Goal: Task Accomplishment & Management: Manage account settings

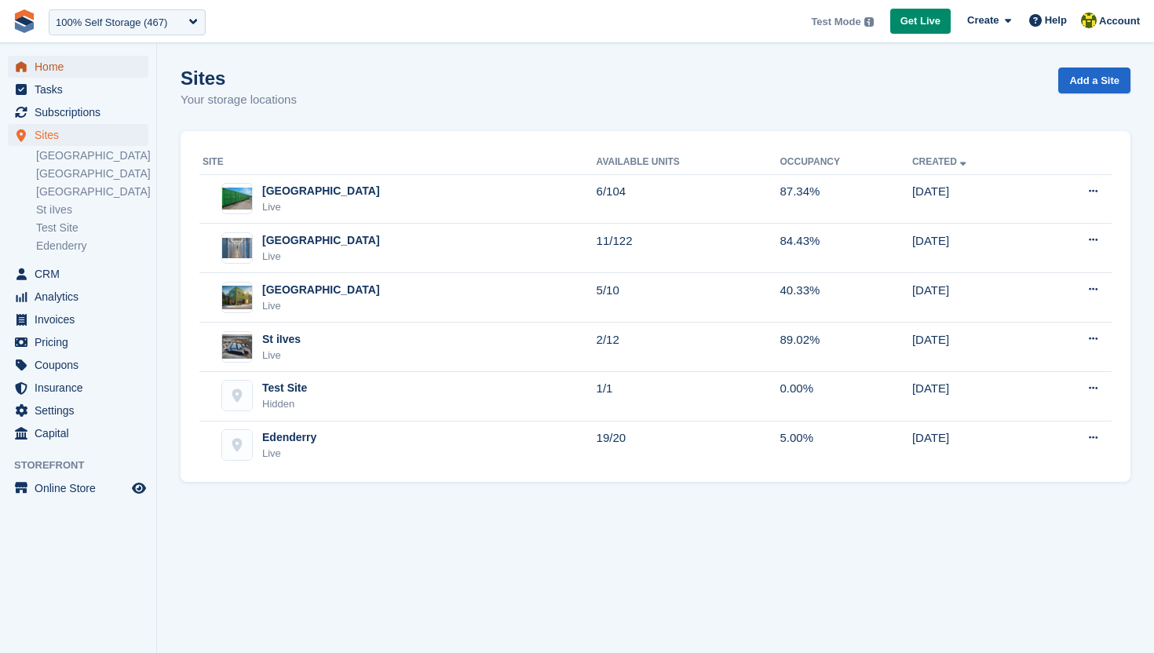
click at [71, 71] on span "Home" at bounding box center [82, 67] width 94 height 22
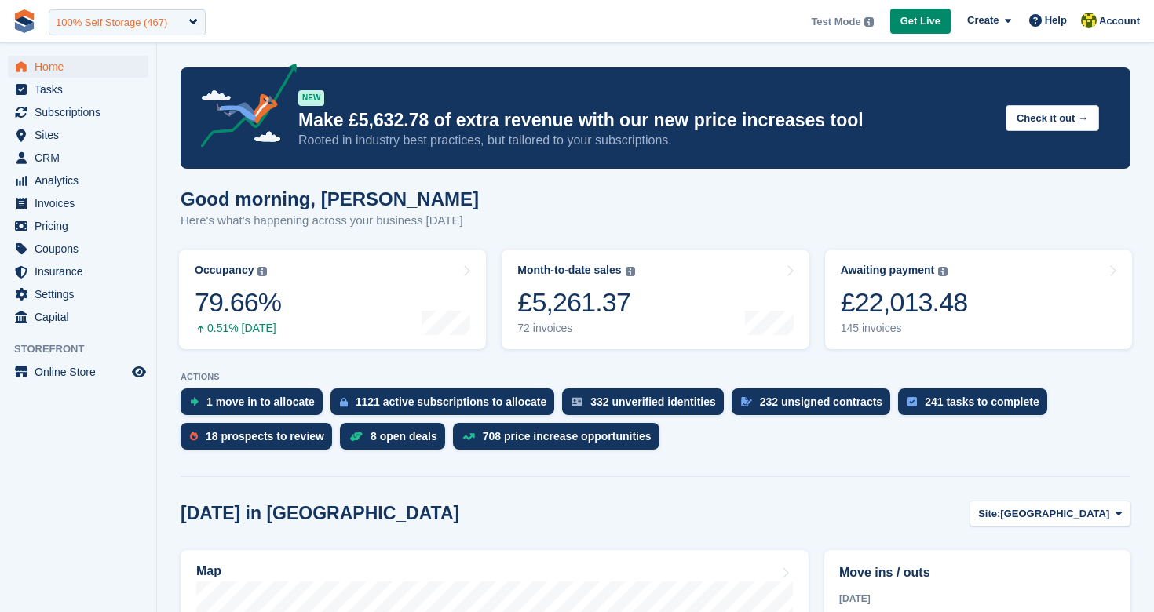
click at [147, 26] on div "100% Self Storage (467)" at bounding box center [111, 23] width 111 height 16
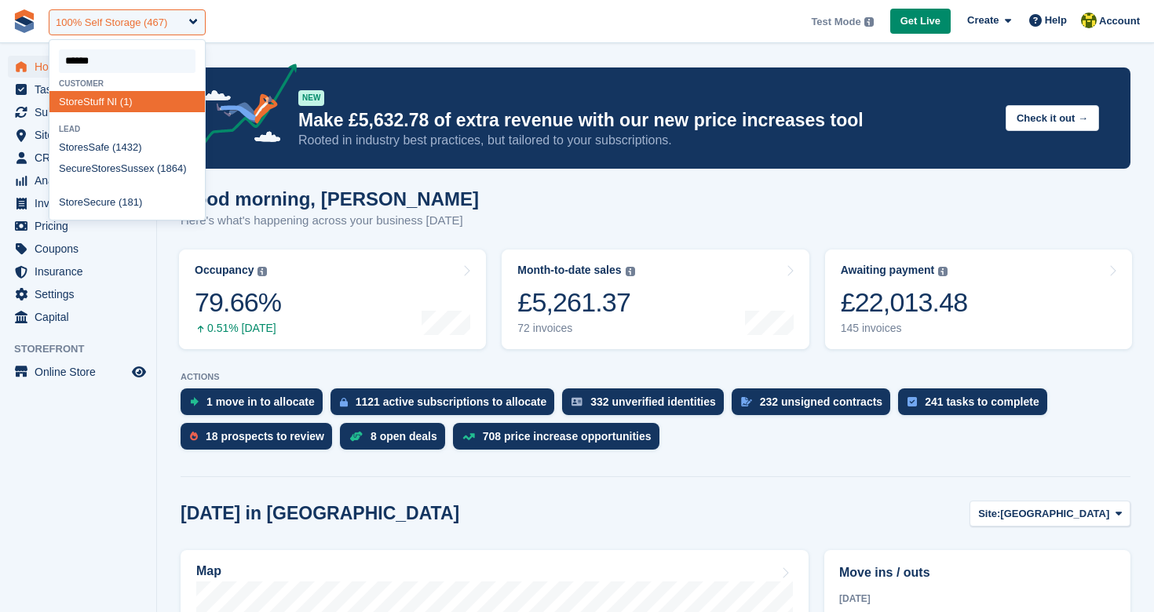
type input "*******"
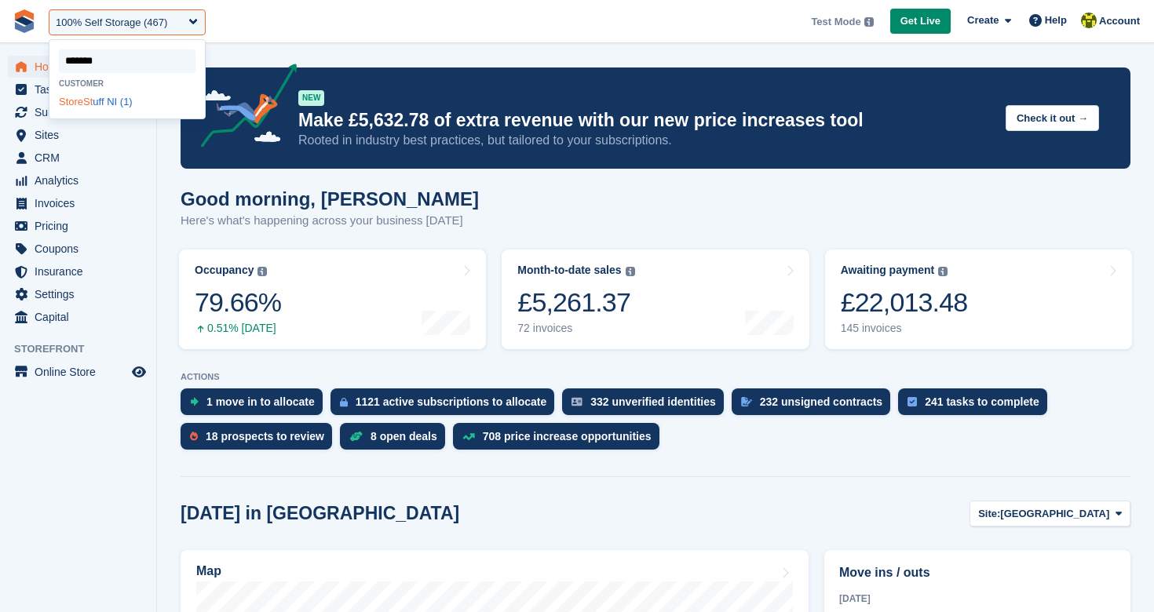
click at [114, 97] on div "StoreSt uff NI (1)" at bounding box center [126, 101] width 155 height 21
select select "*"
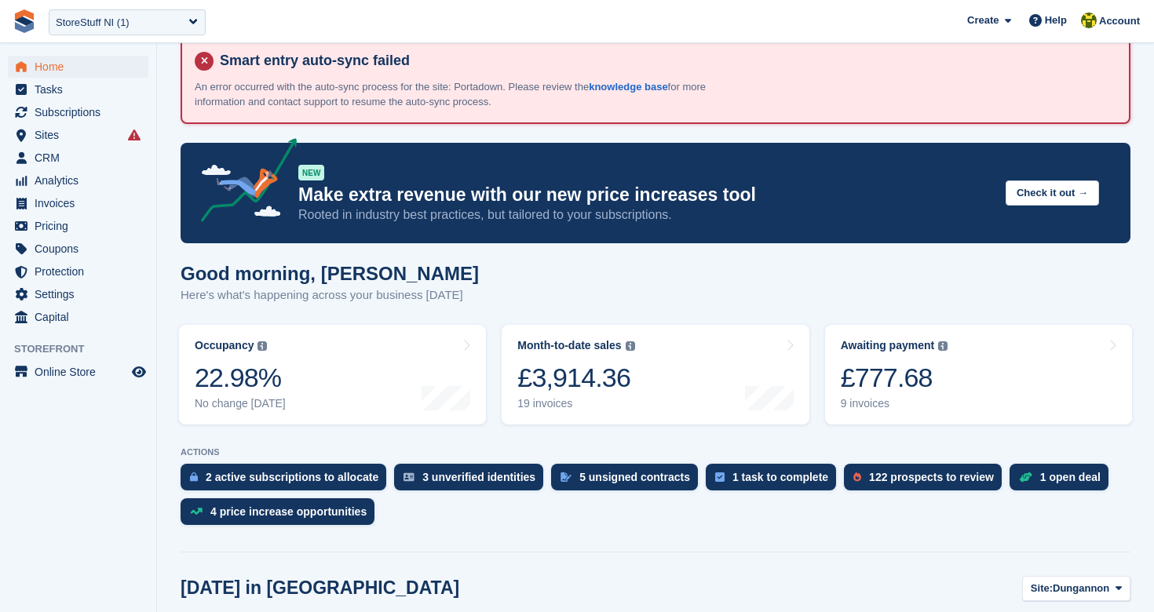
scroll to position [580, 0]
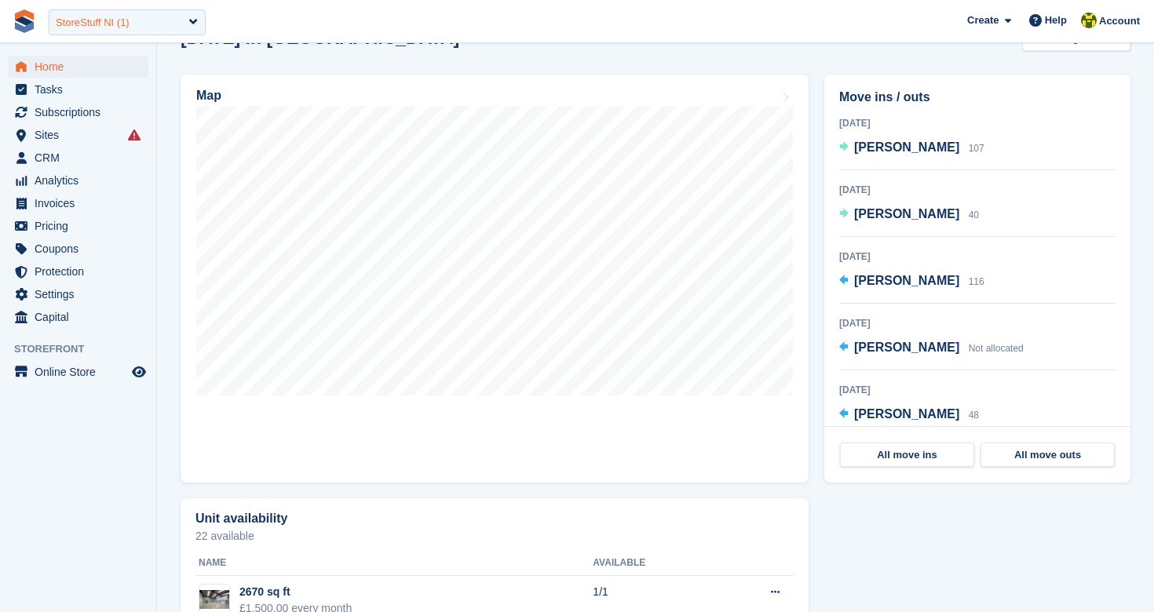
click at [178, 17] on div "StoreStuff NI (1)" at bounding box center [127, 22] width 157 height 26
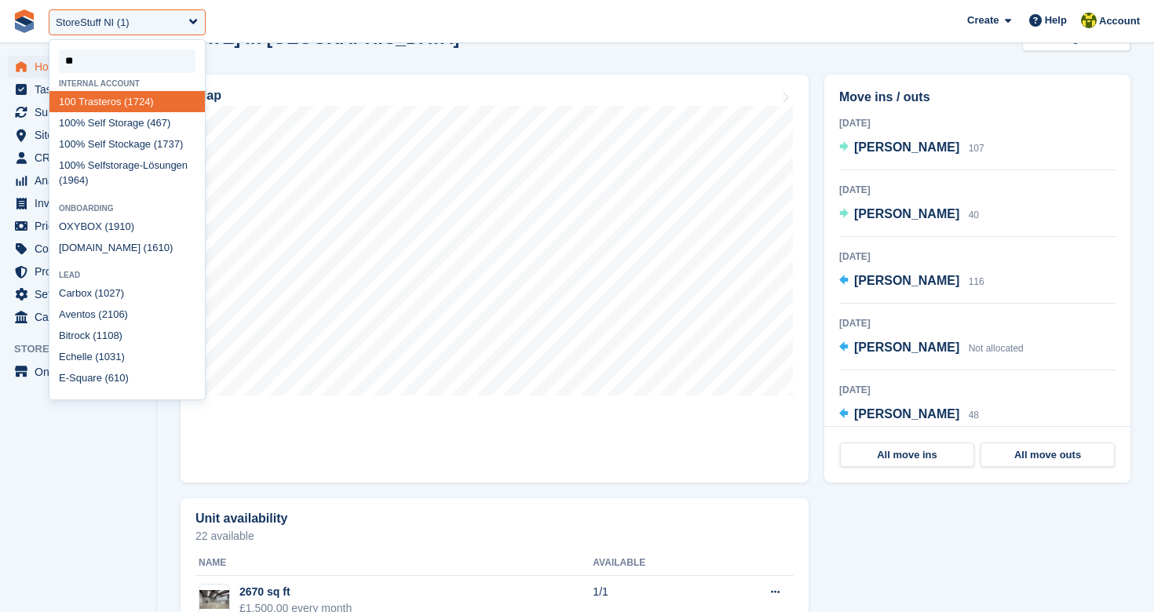
type input "***"
click at [118, 121] on div "100 % Self Storage (467)" at bounding box center [126, 122] width 155 height 21
select select "***"
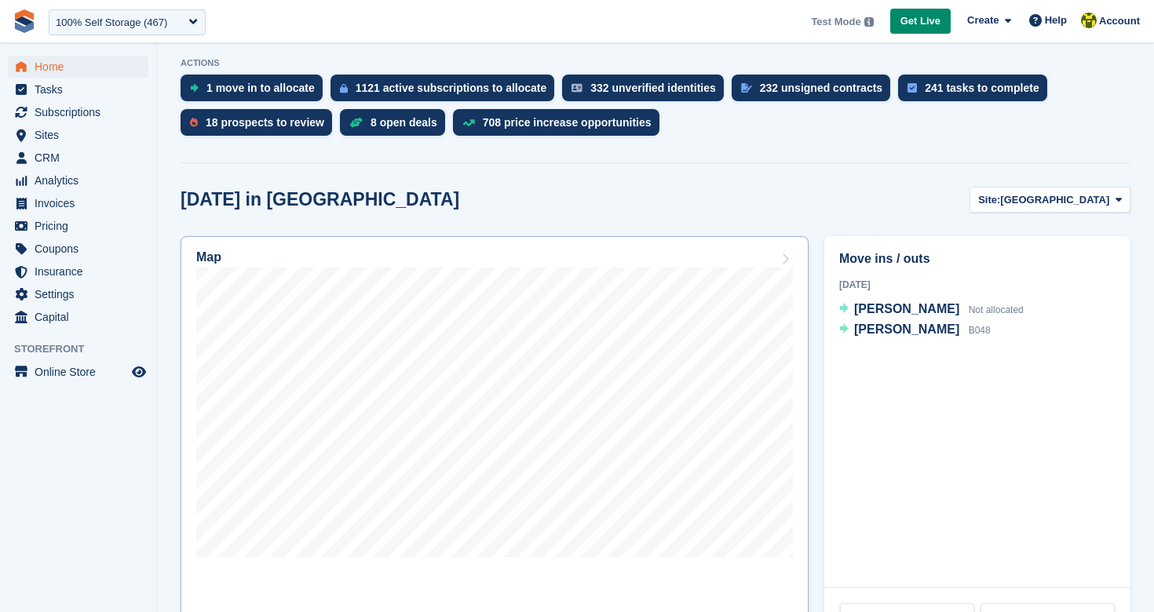
scroll to position [420, 0]
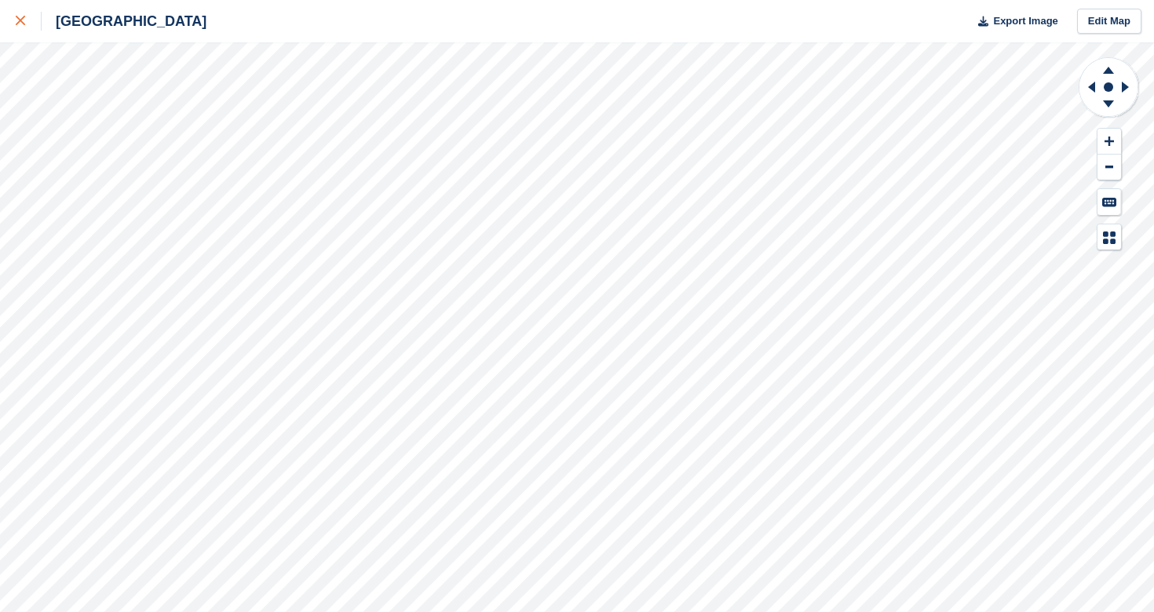
click at [19, 24] on icon at bounding box center [20, 20] width 9 height 9
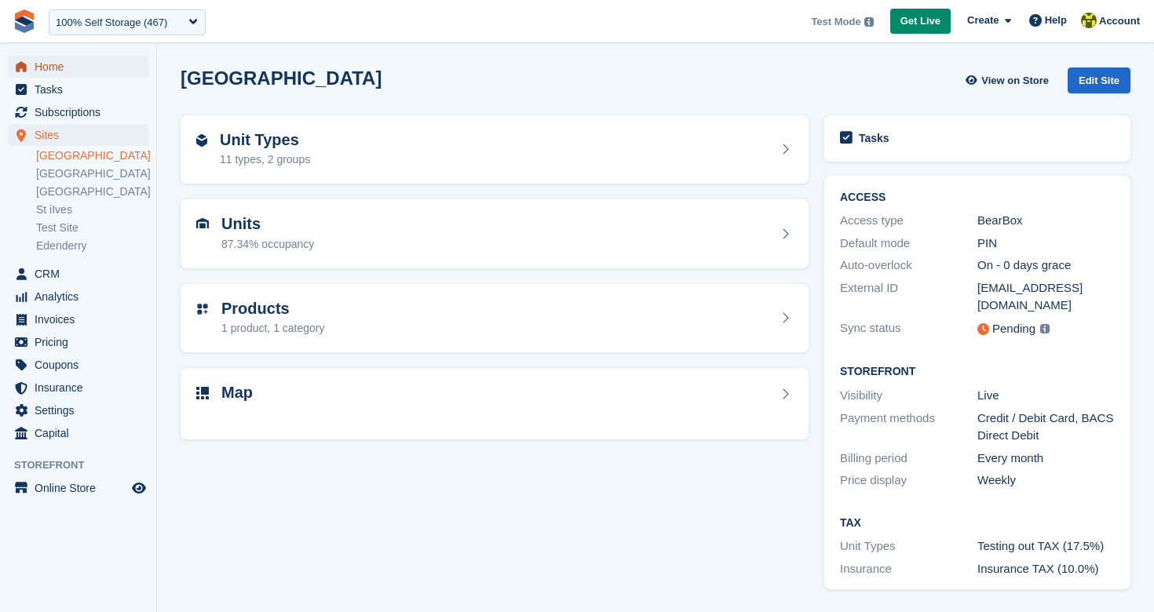
click at [71, 72] on span "Home" at bounding box center [82, 67] width 94 height 22
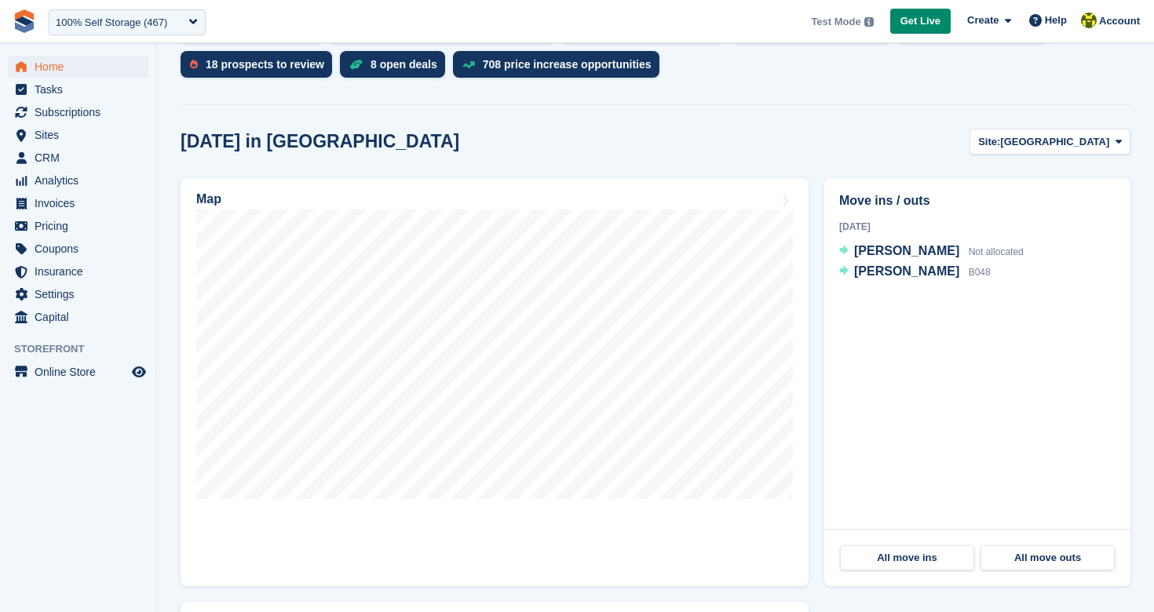
scroll to position [373, 0]
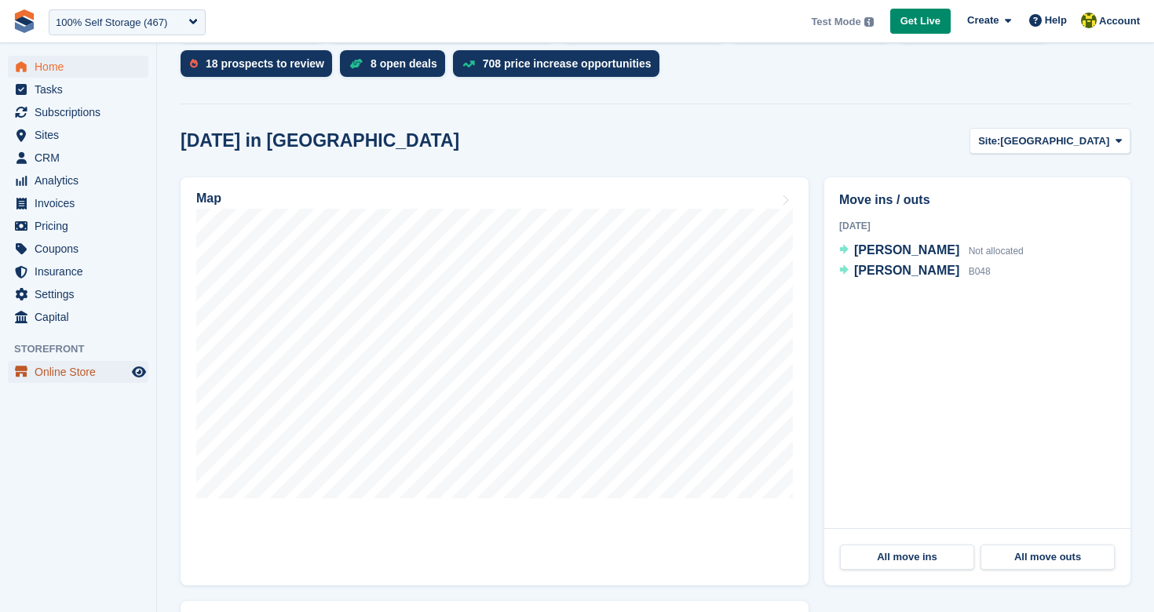
click at [66, 366] on span "Online Store" at bounding box center [82, 372] width 94 height 22
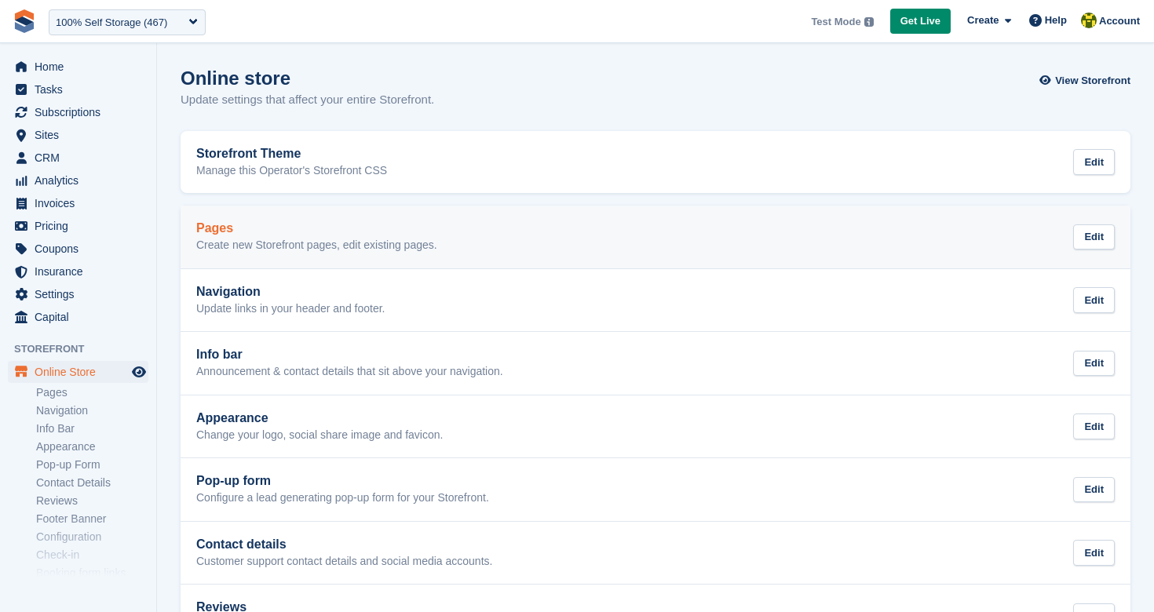
click at [279, 239] on p "Create new Storefront pages, edit existing pages." at bounding box center [316, 246] width 241 height 14
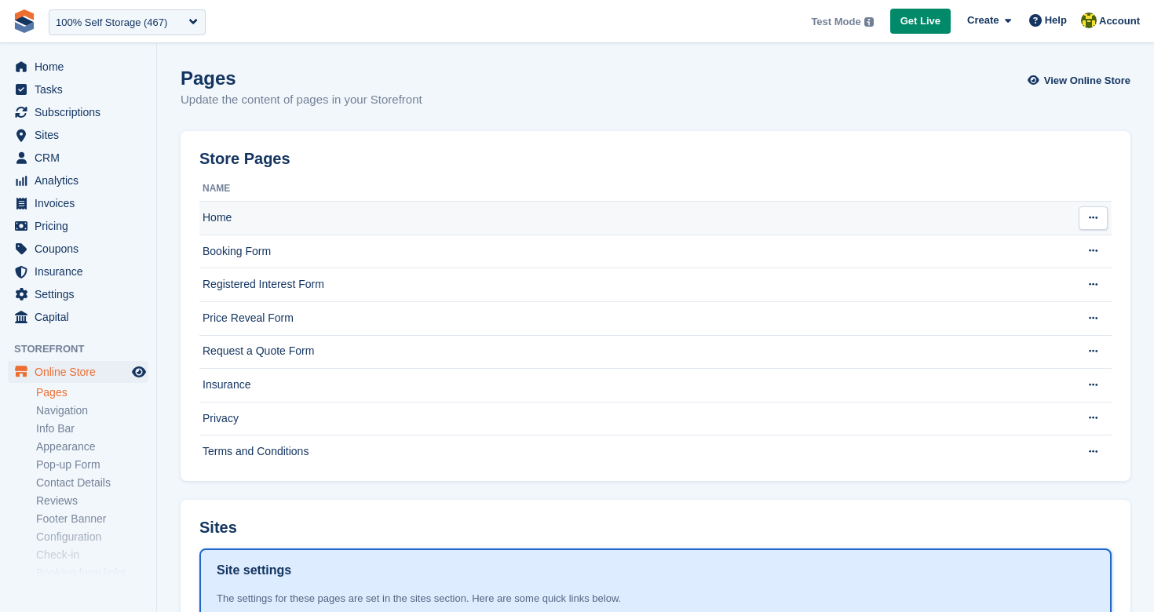
click at [323, 225] on td "Home" at bounding box center [632, 219] width 867 height 34
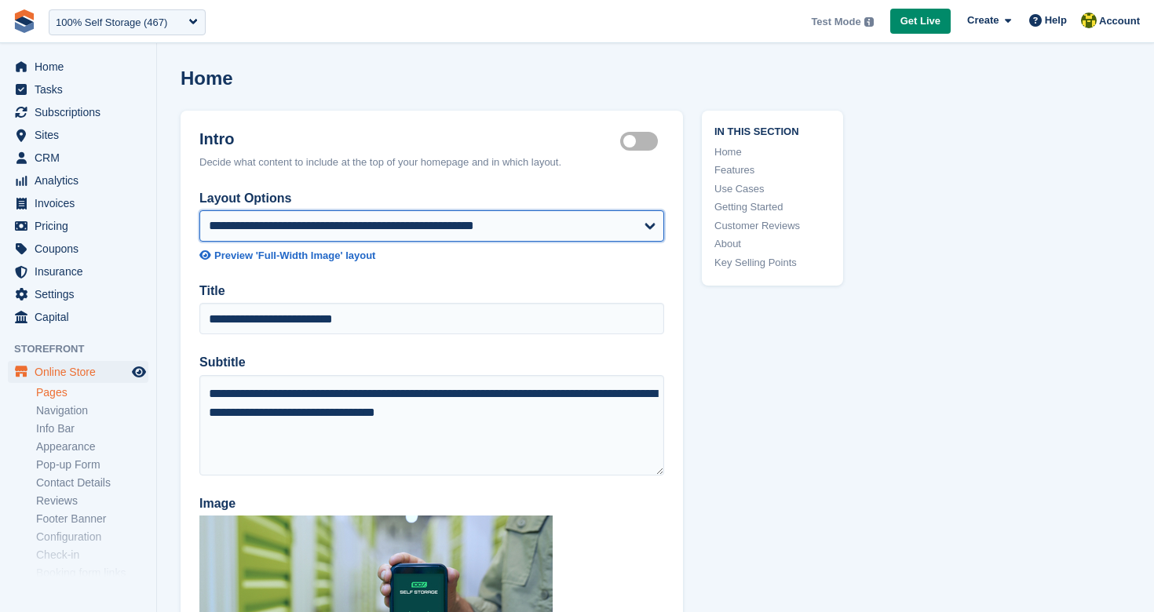
click at [565, 225] on select "**********" at bounding box center [431, 225] width 465 height 31
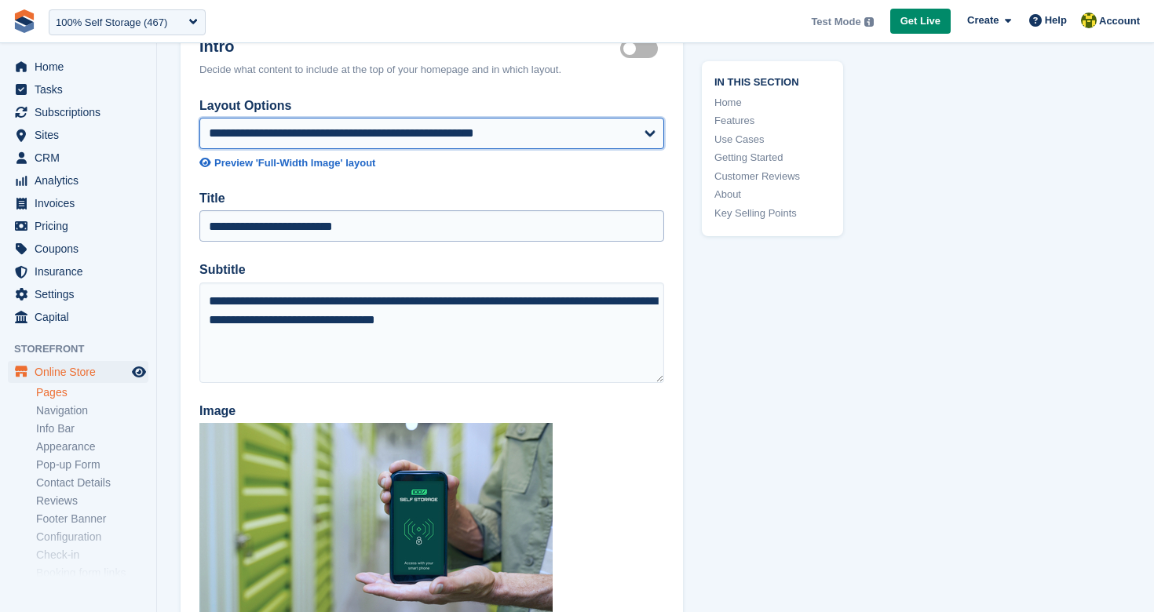
scroll to position [94, 0]
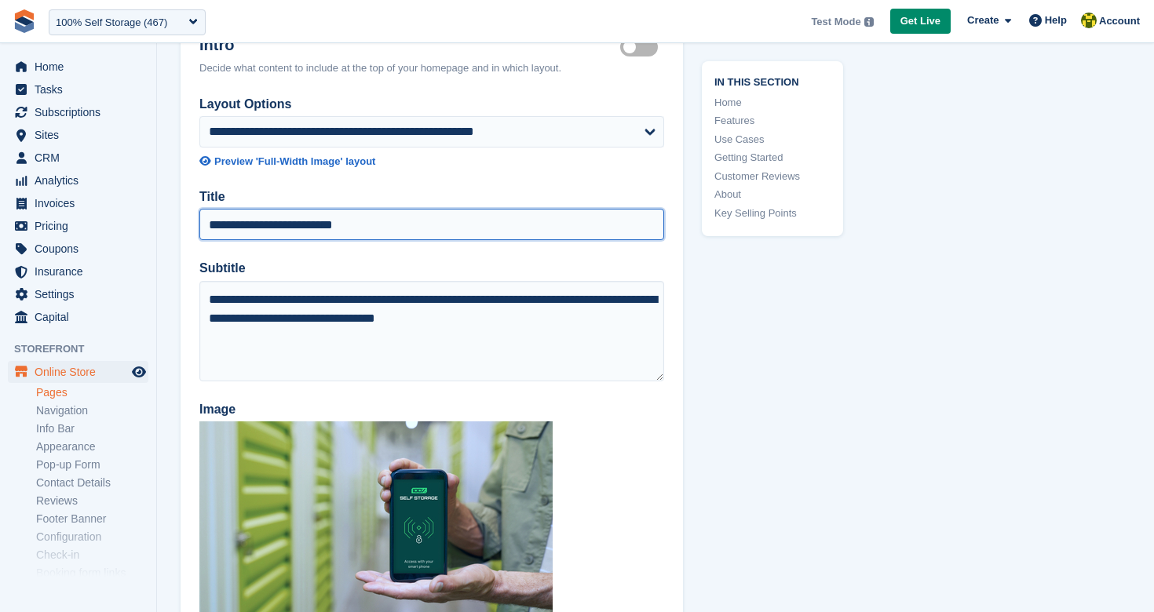
click at [453, 221] on input "**********" at bounding box center [431, 224] width 465 height 31
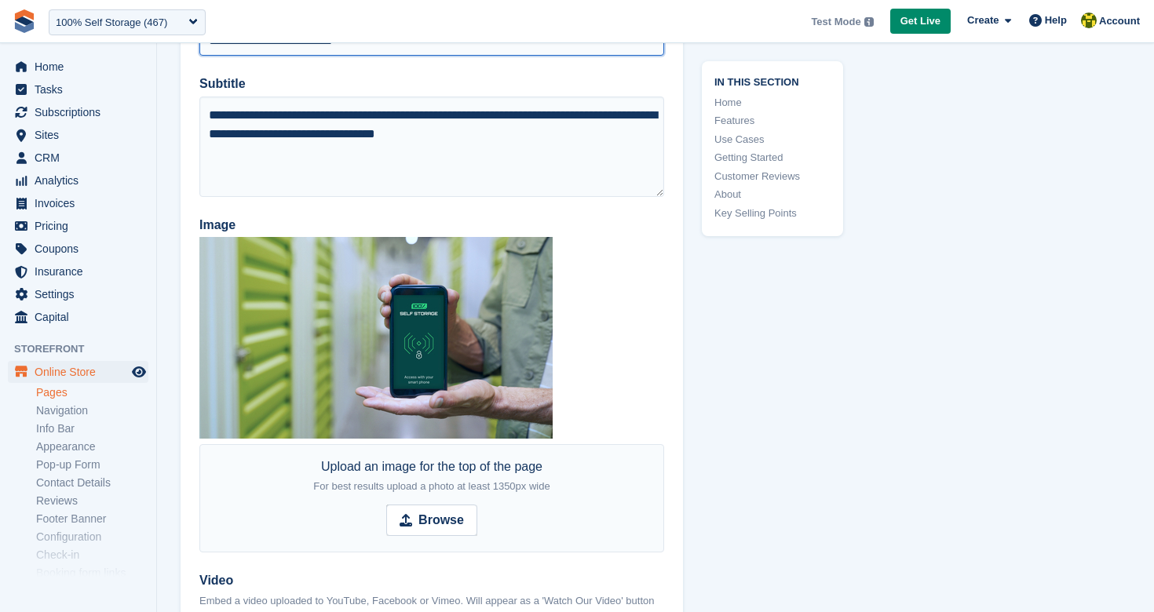
scroll to position [0, 0]
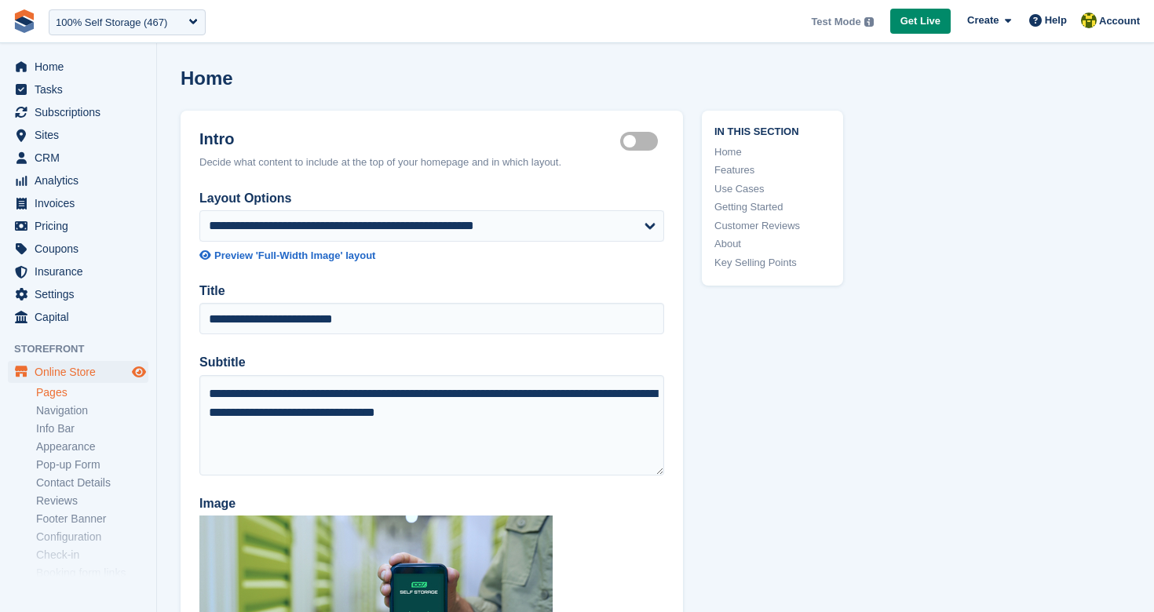
click at [137, 373] on icon "Preview store" at bounding box center [139, 372] width 14 height 13
click at [83, 69] on span "Home" at bounding box center [82, 67] width 94 height 22
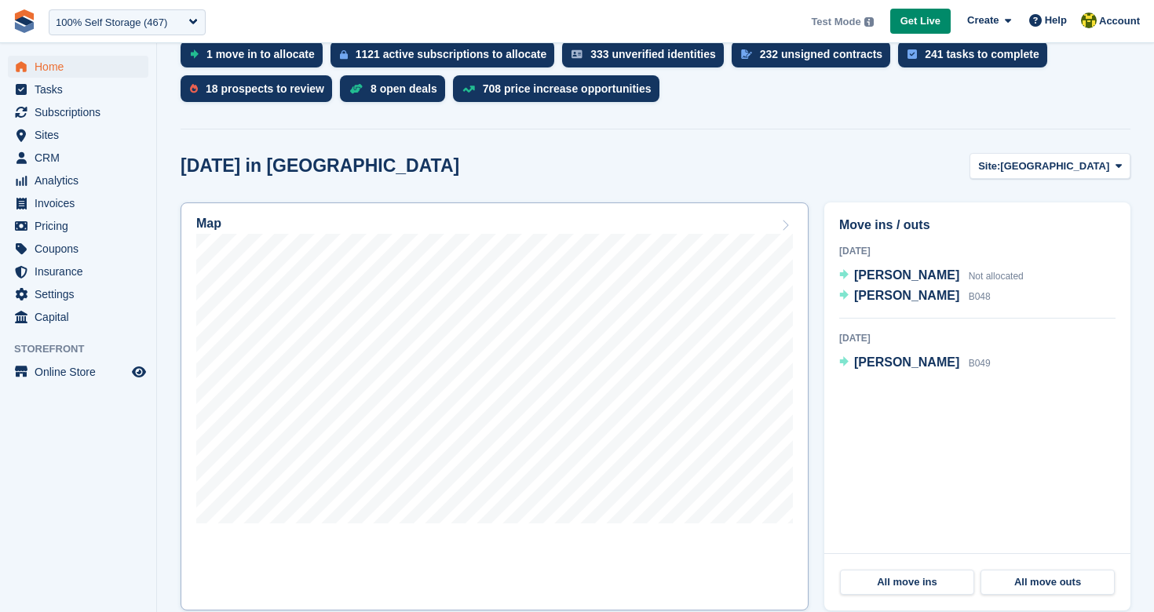
scroll to position [351, 0]
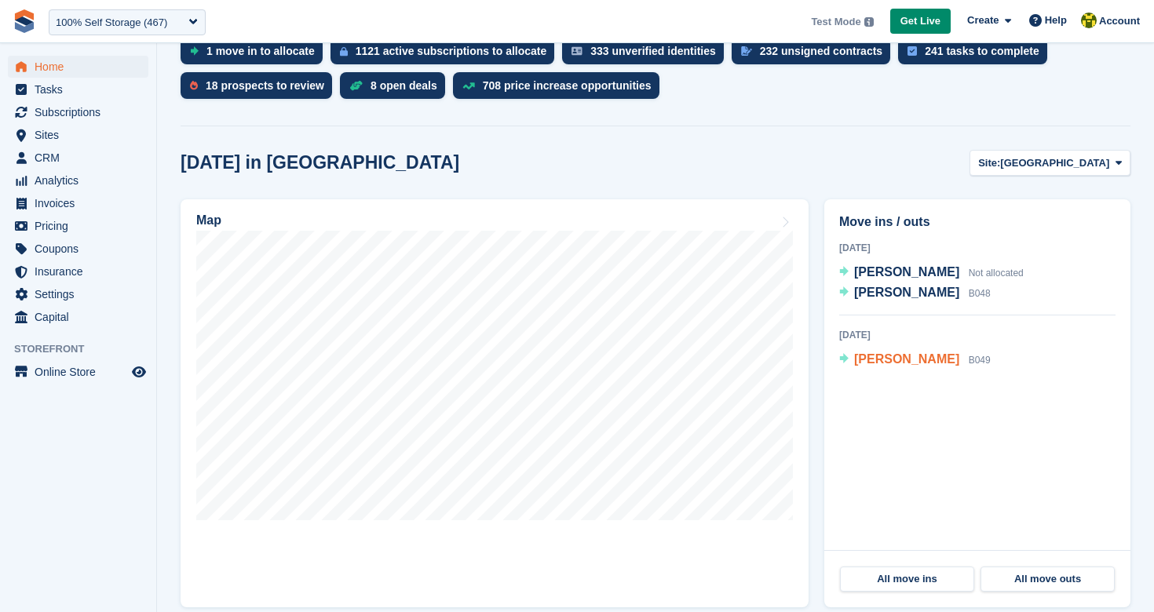
click at [875, 362] on span "[PERSON_NAME]" at bounding box center [906, 359] width 105 height 13
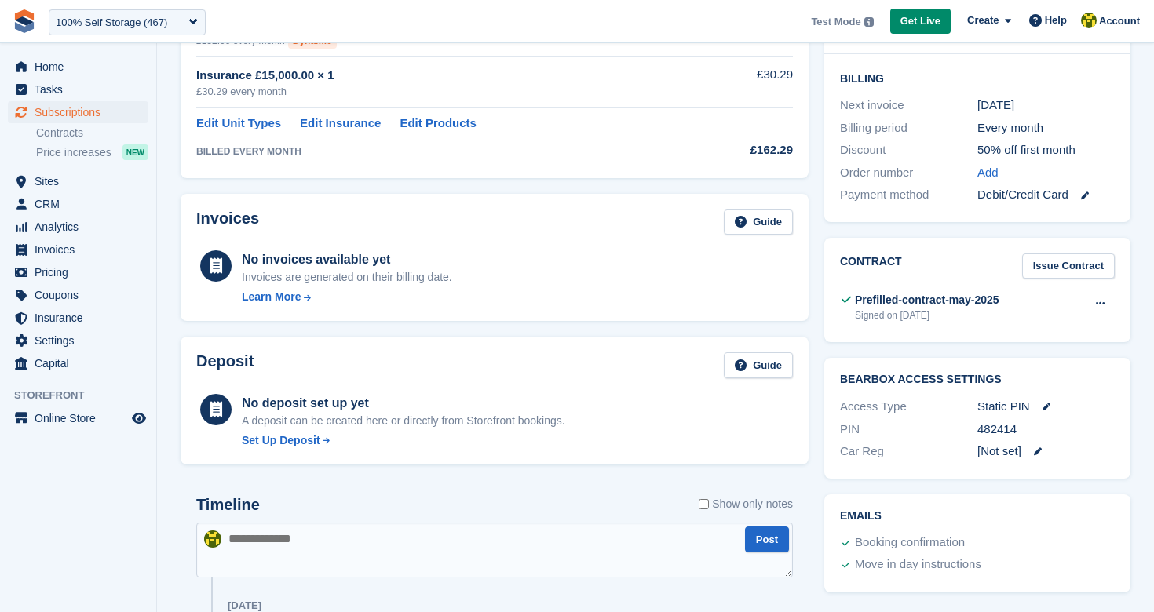
scroll to position [362, 0]
drag, startPoint x: 1037, startPoint y: 145, endPoint x: 1086, endPoint y: 144, distance: 48.7
click at [1087, 144] on div "Discount 50% off first month" at bounding box center [977, 149] width 275 height 23
click at [953, 156] on div "Discount" at bounding box center [908, 150] width 137 height 18
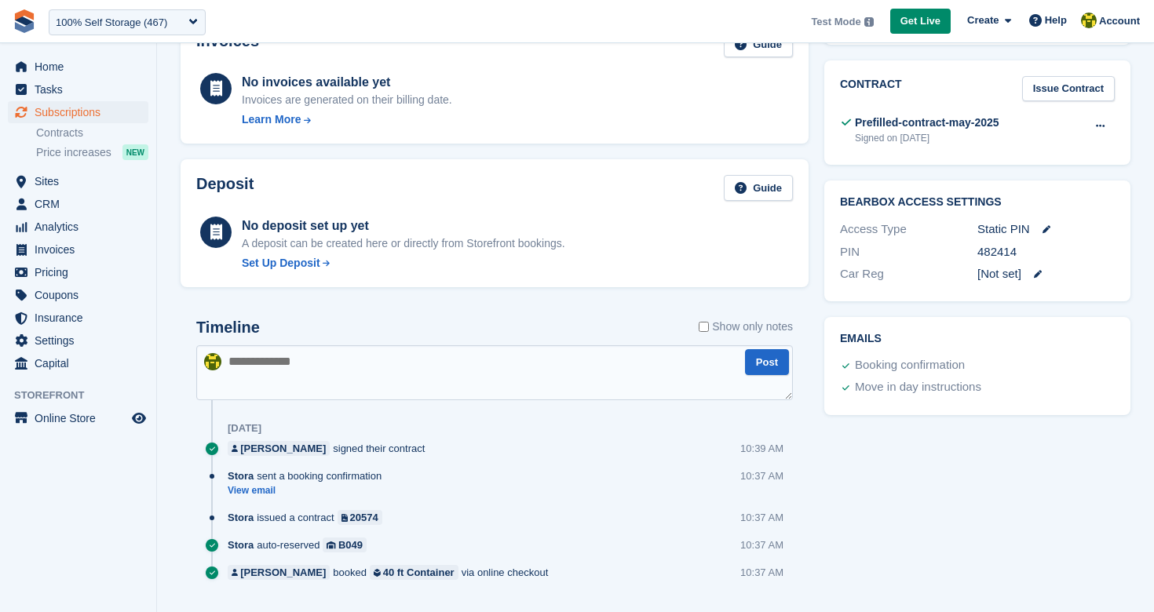
scroll to position [574, 0]
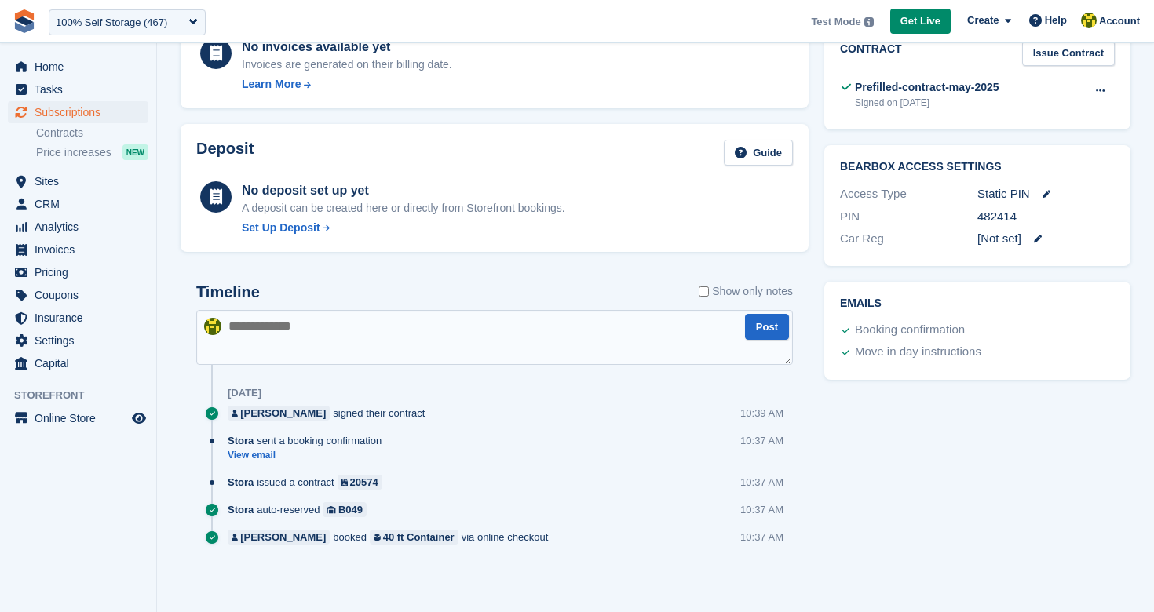
drag, startPoint x: 790, startPoint y: 535, endPoint x: 728, endPoint y: 536, distance: 62.0
click at [728, 536] on div "Rob Sweeney booked 40 ft Container via online checkout 10:37 AM" at bounding box center [510, 543] width 565 height 27
click at [259, 459] on link "View email" at bounding box center [309, 455] width 162 height 13
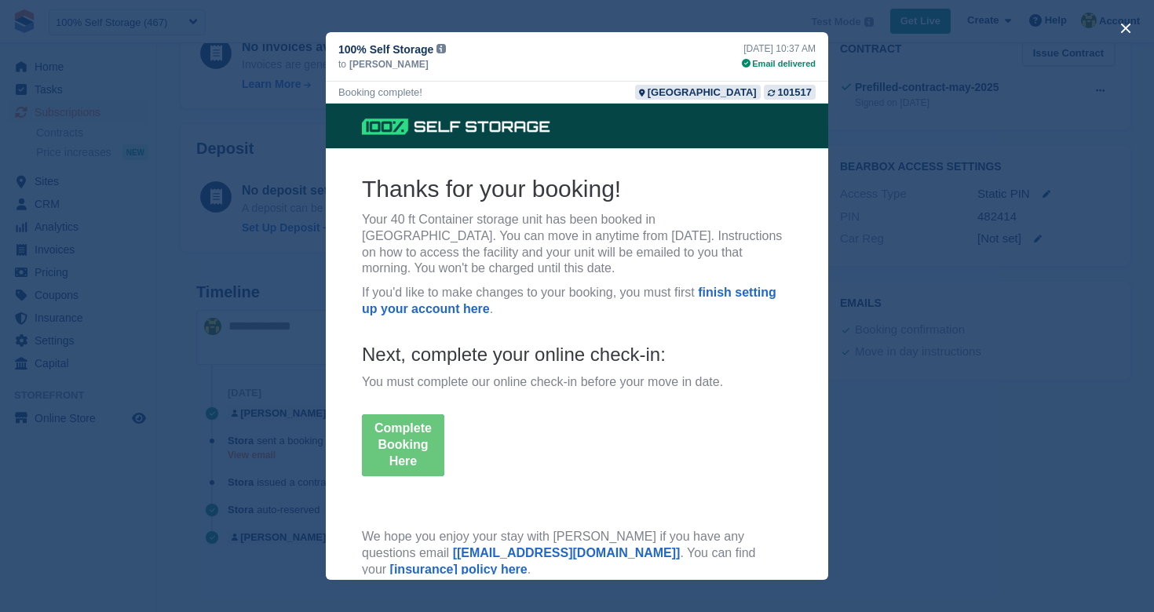
scroll to position [0, 0]
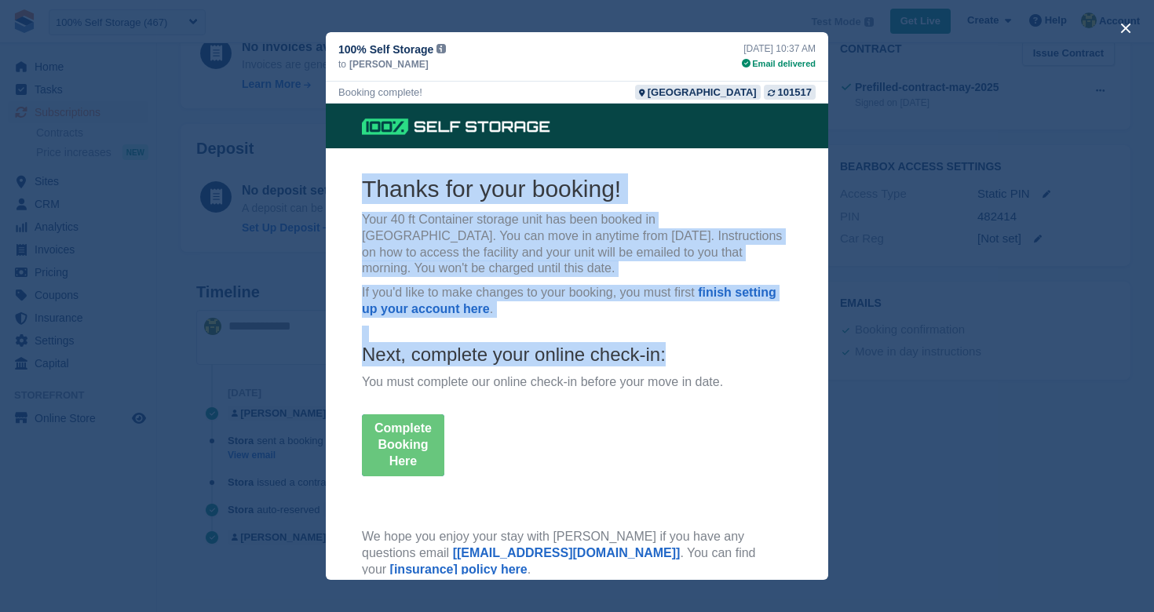
drag, startPoint x: 364, startPoint y: 188, endPoint x: 696, endPoint y: 349, distance: 368.7
click at [696, 349] on th "Thanks for your booking! Your 40 ft Container storage unit has been booked in N…" at bounding box center [577, 380] width 430 height 413
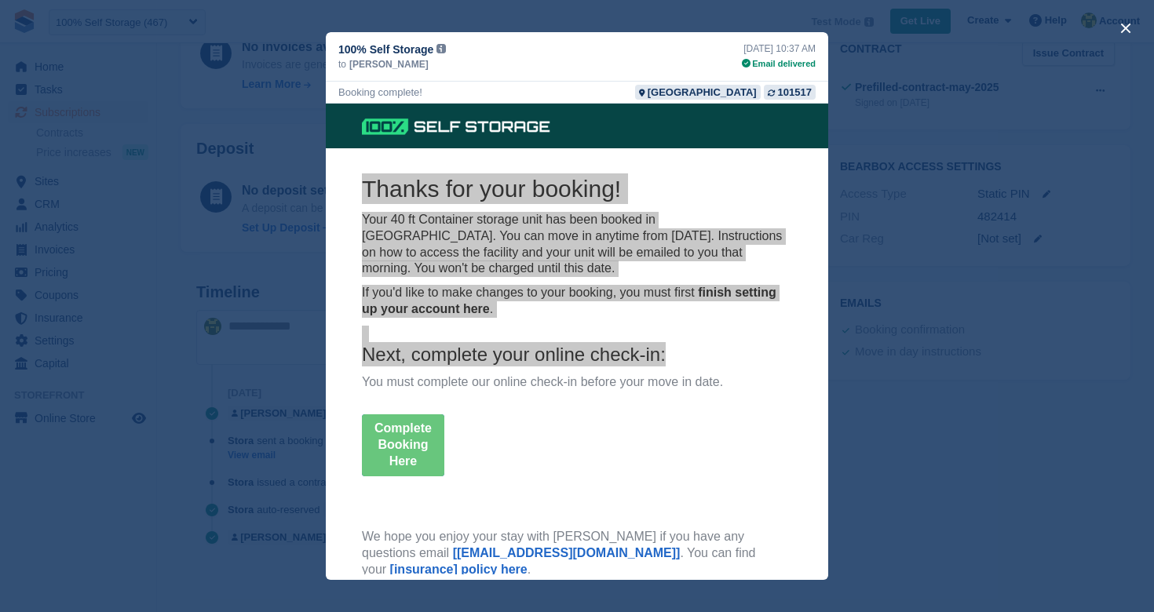
click at [296, 349] on div "close" at bounding box center [577, 306] width 1154 height 612
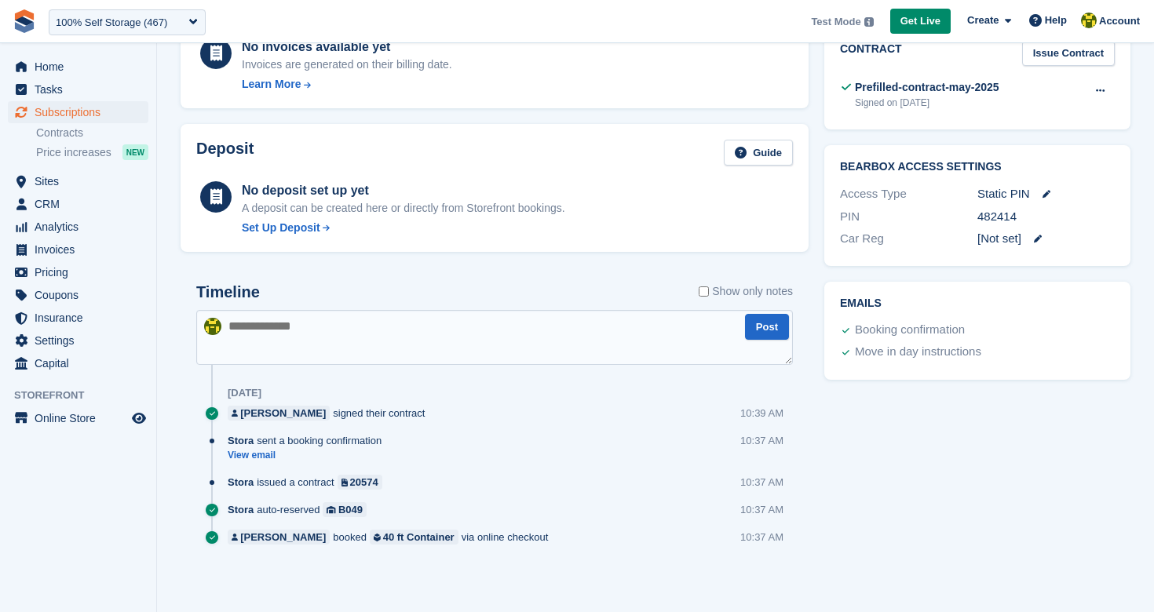
click at [354, 334] on textarea at bounding box center [494, 337] width 597 height 55
type textarea "*"
type textarea "**********"
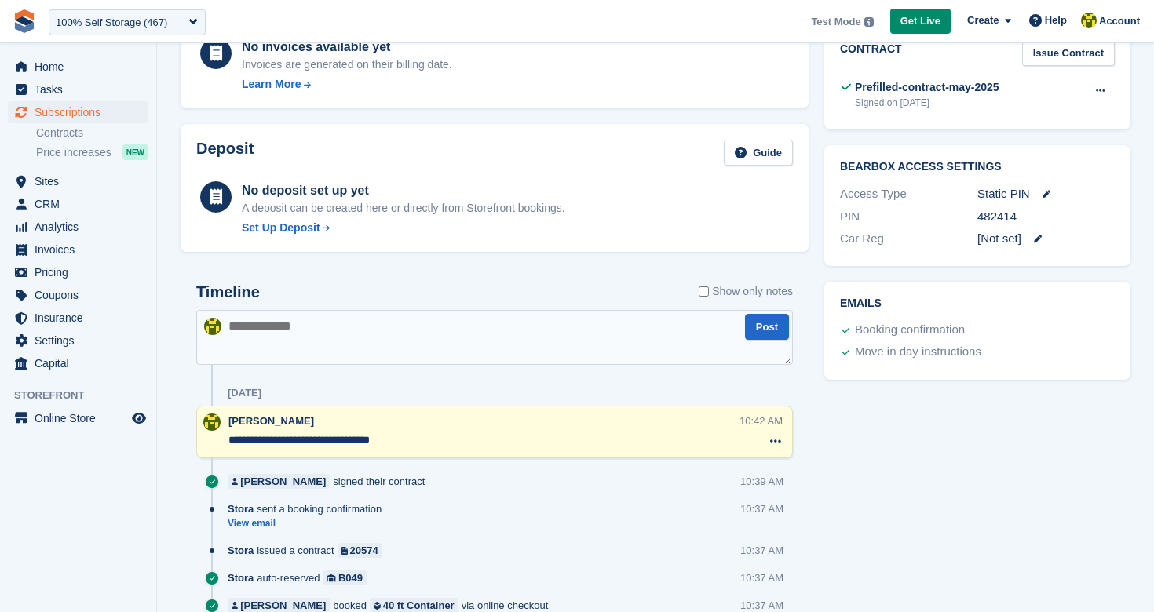
click at [400, 338] on textarea at bounding box center [494, 337] width 597 height 55
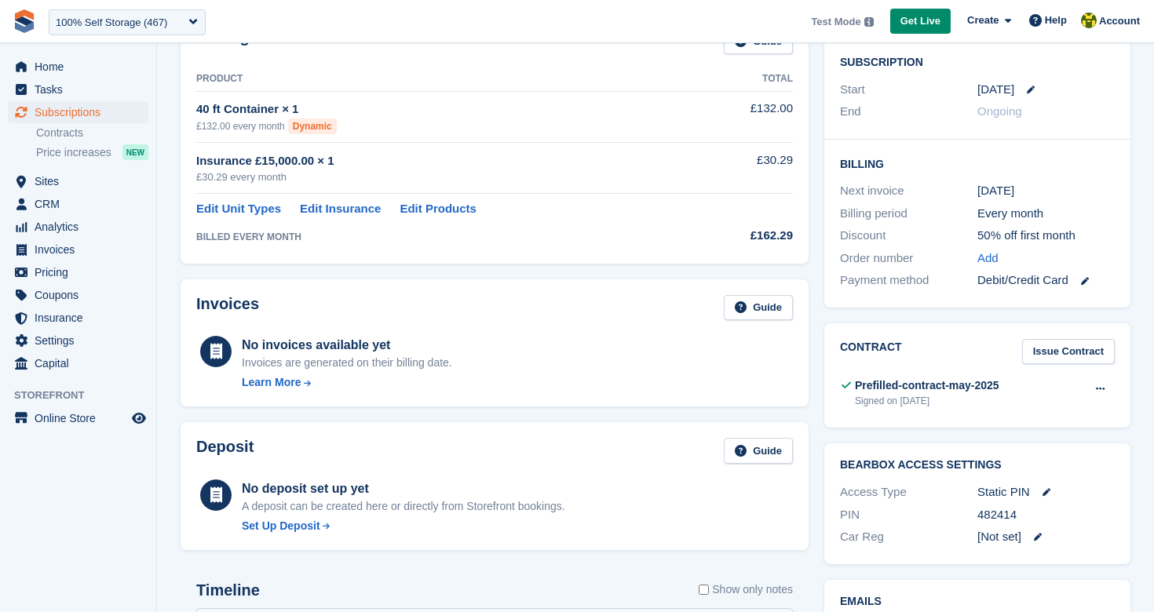
scroll to position [260, 0]
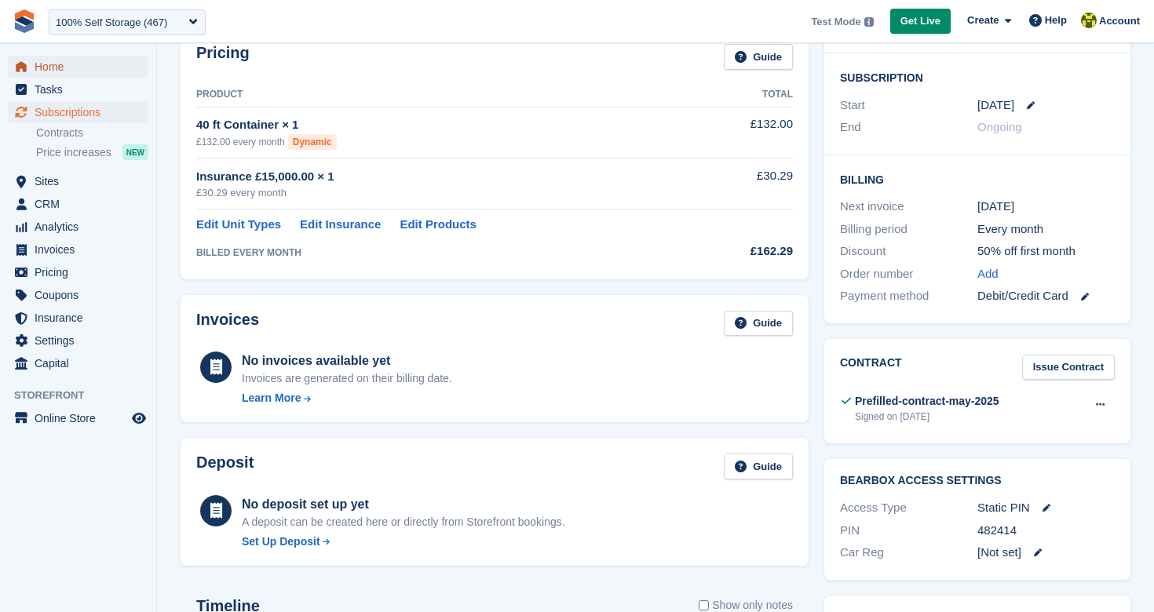
click at [68, 69] on span "Home" at bounding box center [82, 67] width 94 height 22
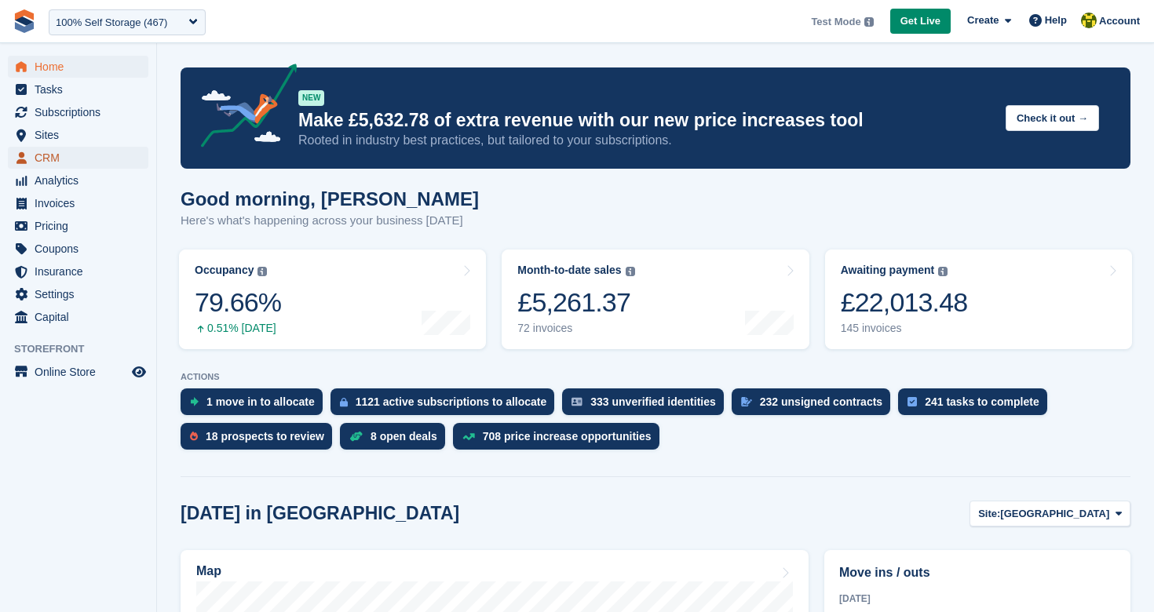
click at [70, 162] on span "CRM" at bounding box center [82, 158] width 94 height 22
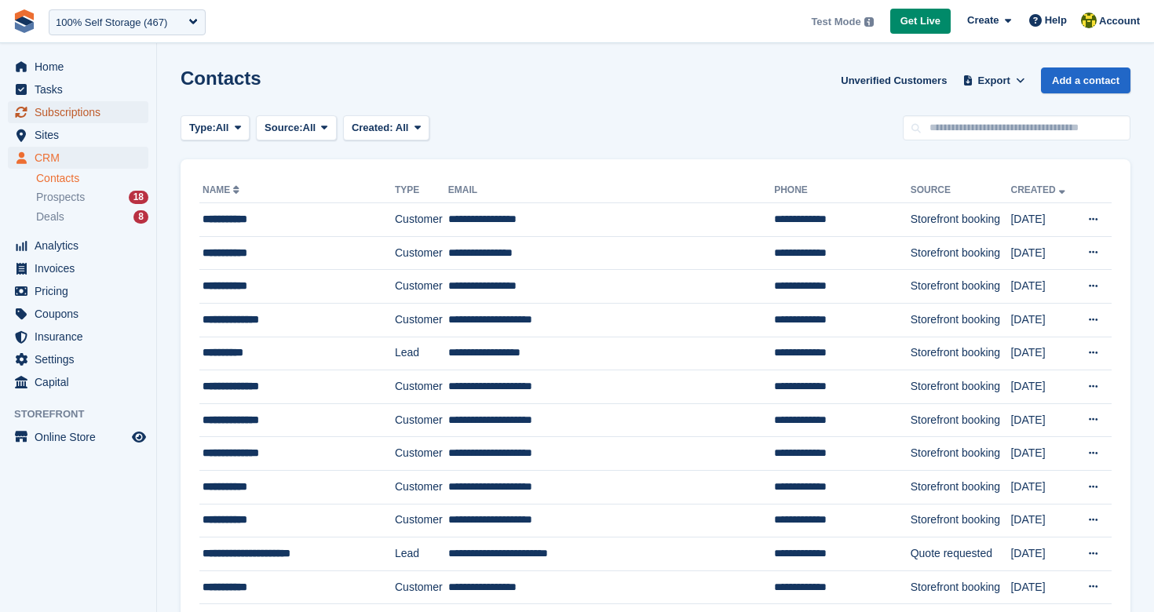
click at [87, 117] on span "Subscriptions" at bounding box center [82, 112] width 94 height 22
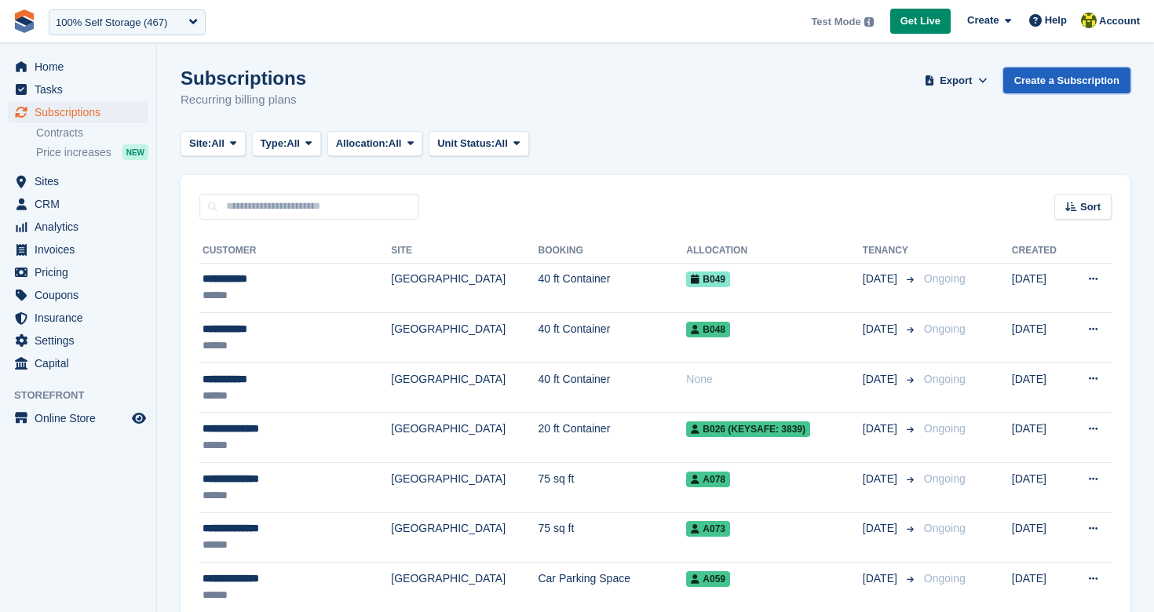
click at [1059, 89] on link "Create a Subscription" at bounding box center [1066, 81] width 127 height 26
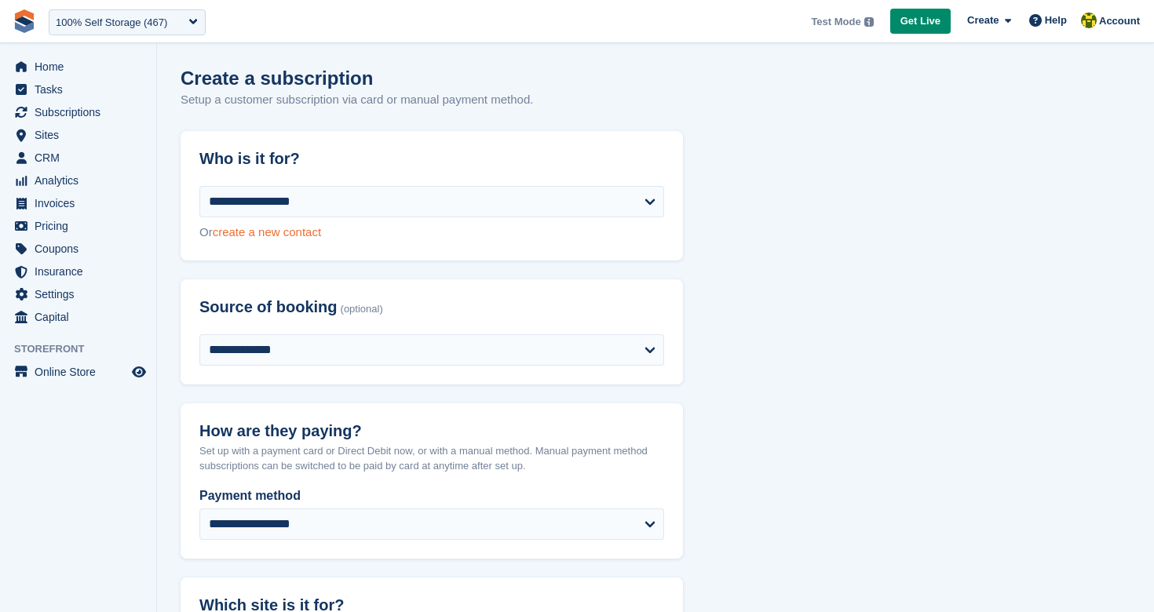
click at [293, 236] on link "create a new contact" at bounding box center [267, 231] width 108 height 13
select select "**********"
select select "***"
select select "*"
select select "****"
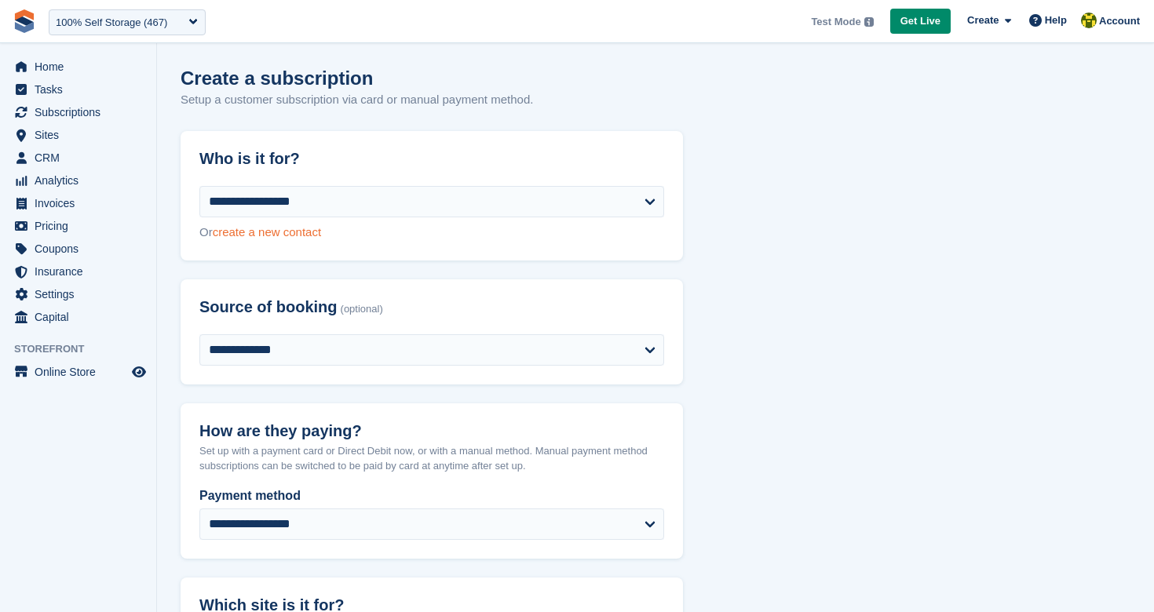
select select "*****"
select select
select select "***"
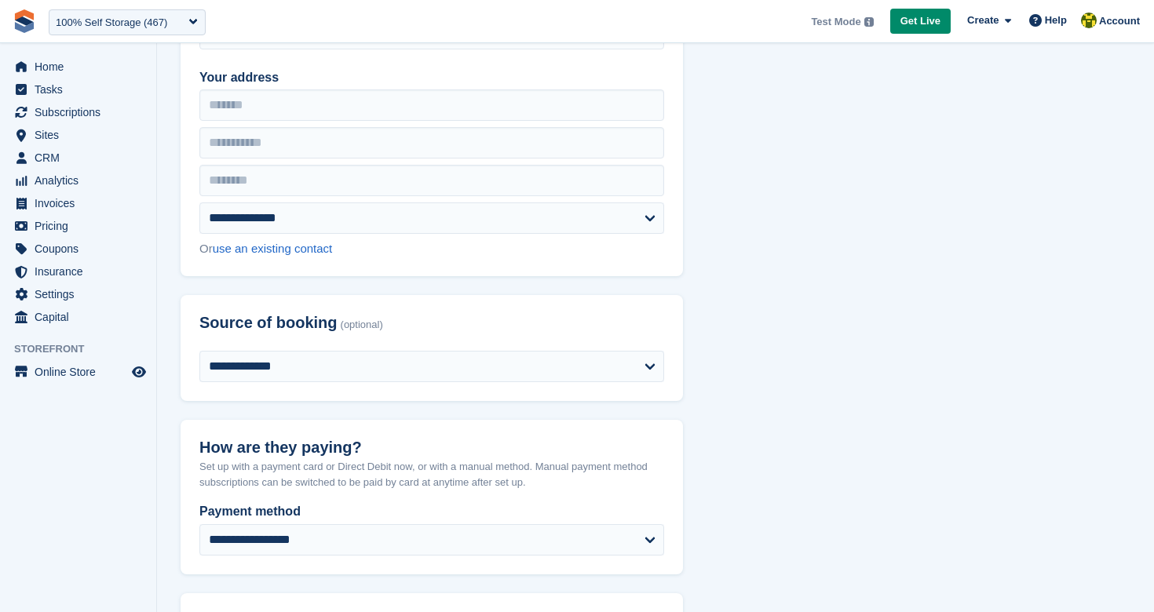
scroll to position [550, 0]
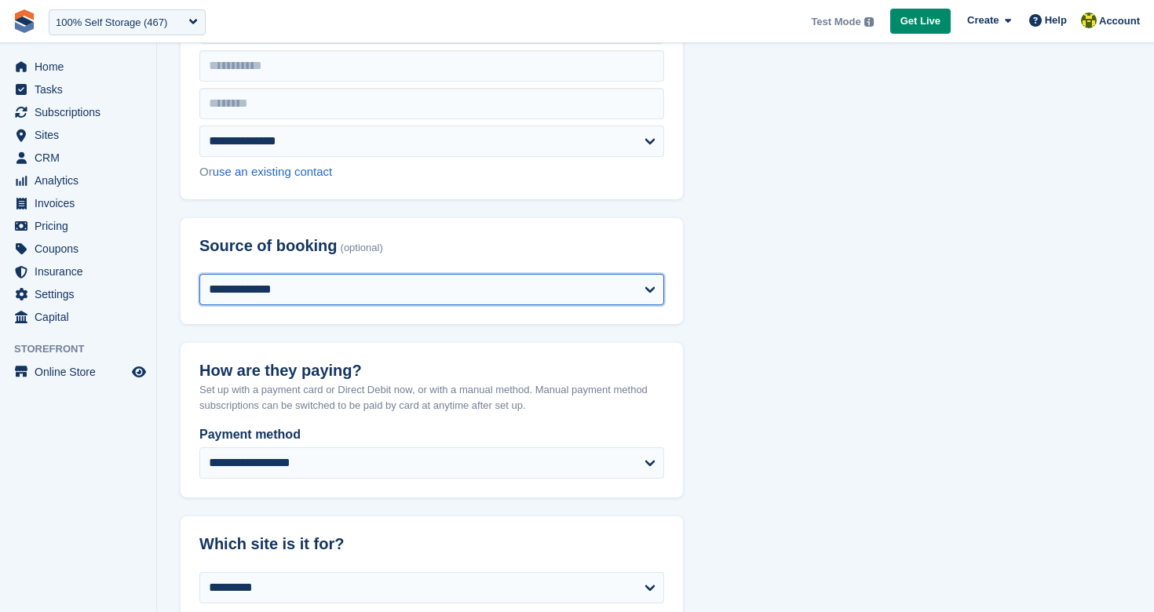
click at [410, 287] on select "**********" at bounding box center [431, 289] width 465 height 31
select select "*****"
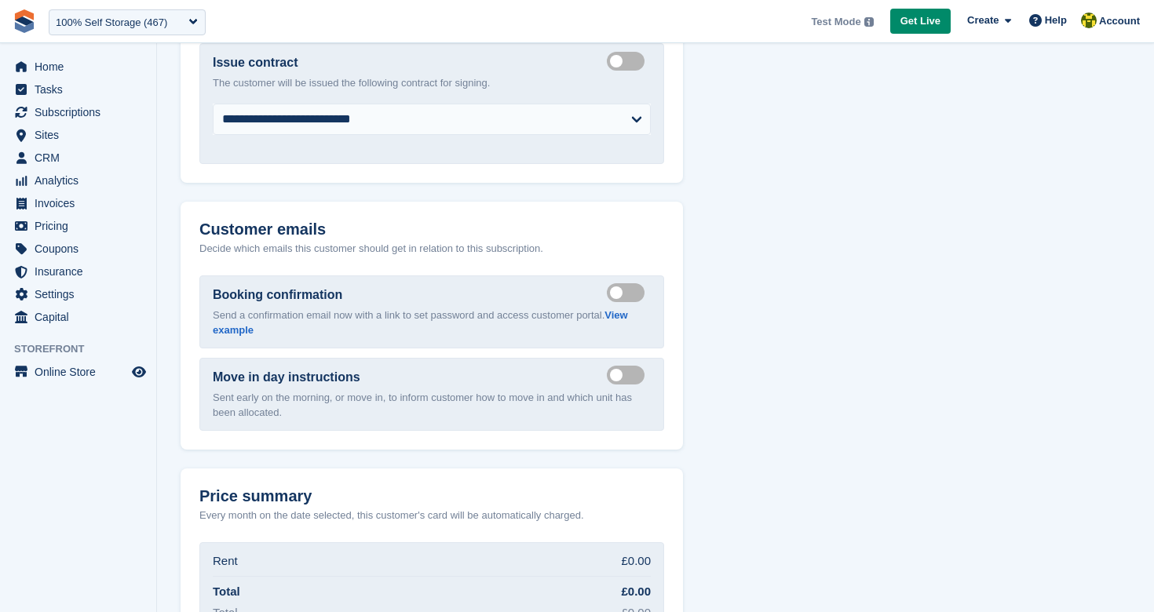
scroll to position [2078, 0]
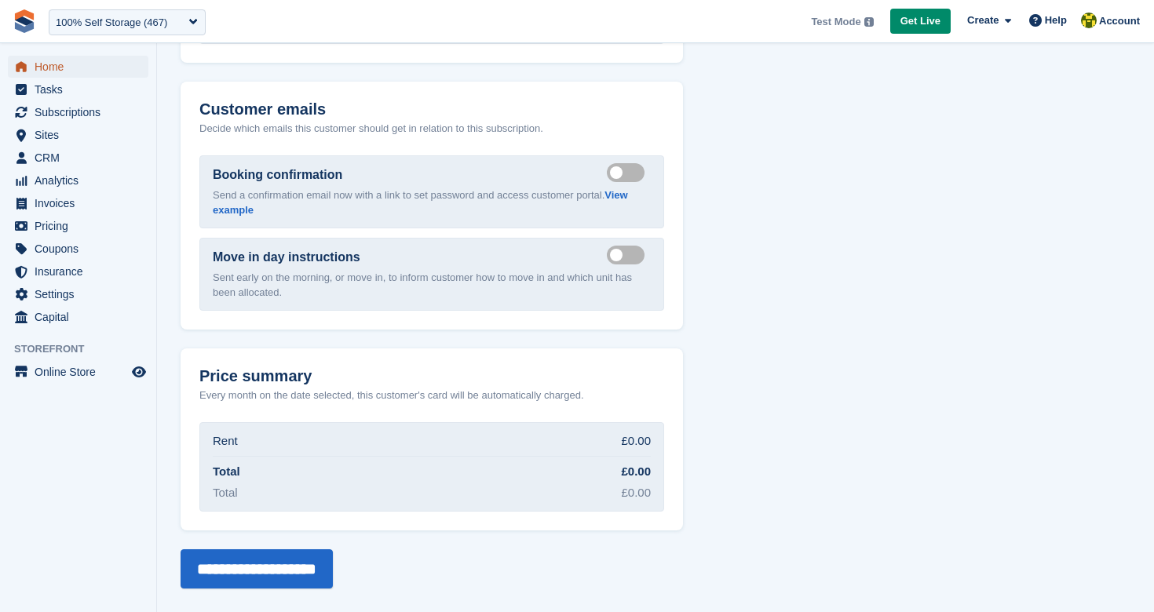
click at [73, 70] on span "Home" at bounding box center [82, 67] width 94 height 22
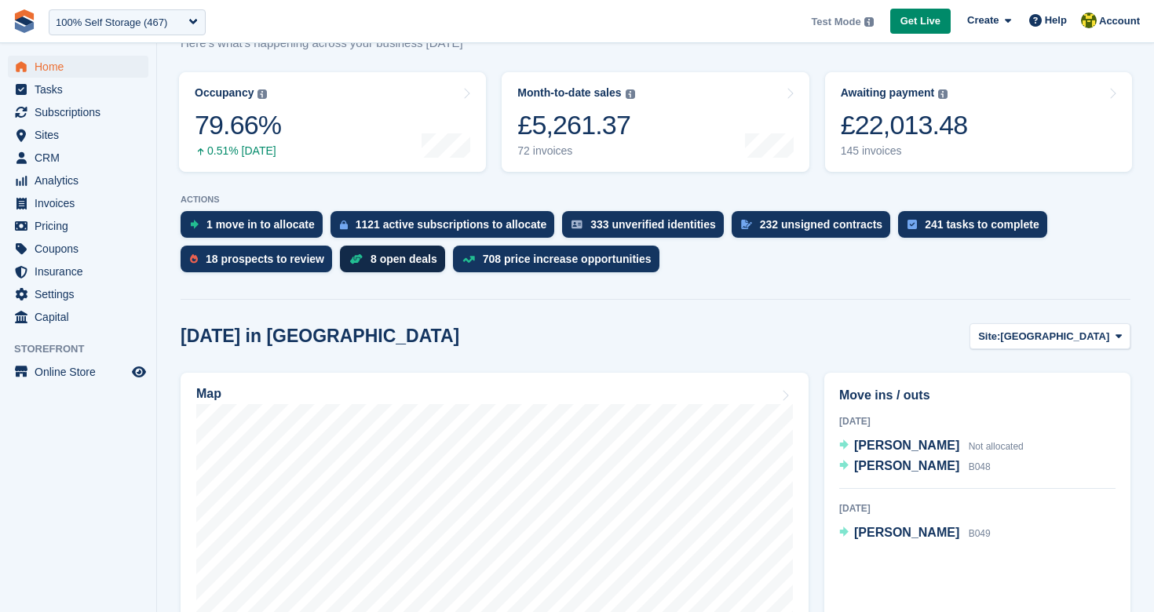
scroll to position [179, 0]
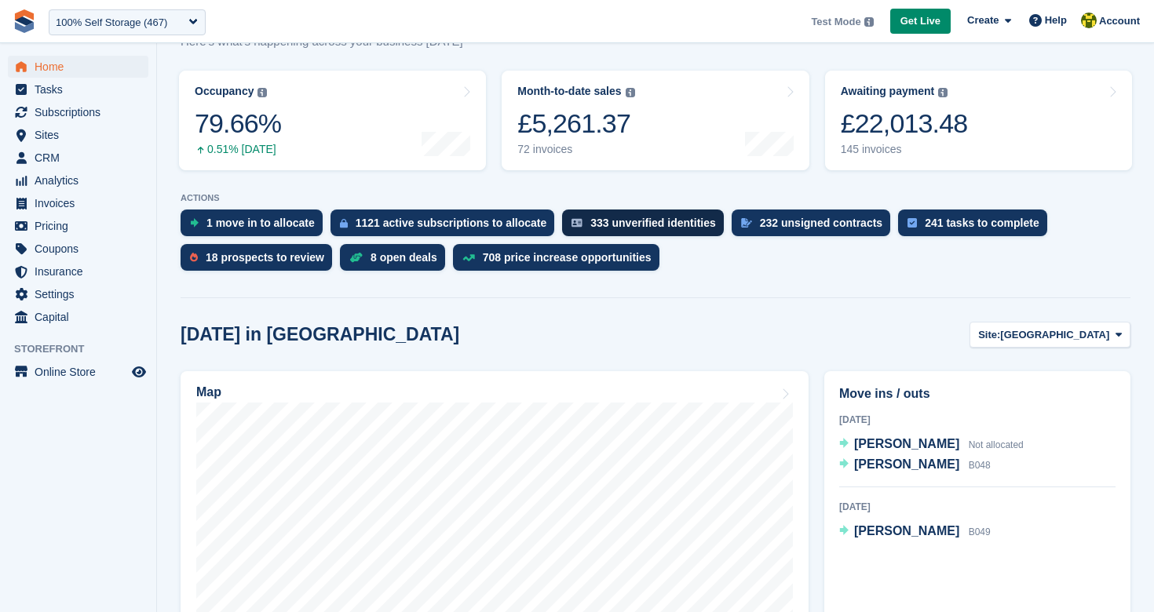
click at [652, 225] on div "333 unverified identities" at bounding box center [653, 223] width 126 height 13
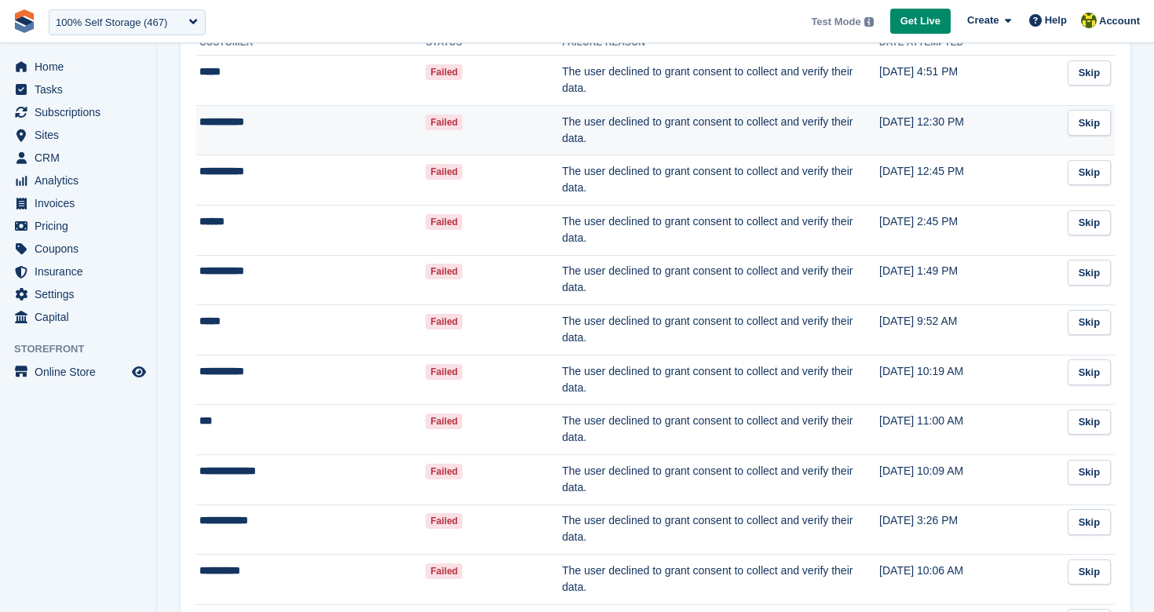
scroll to position [181, 0]
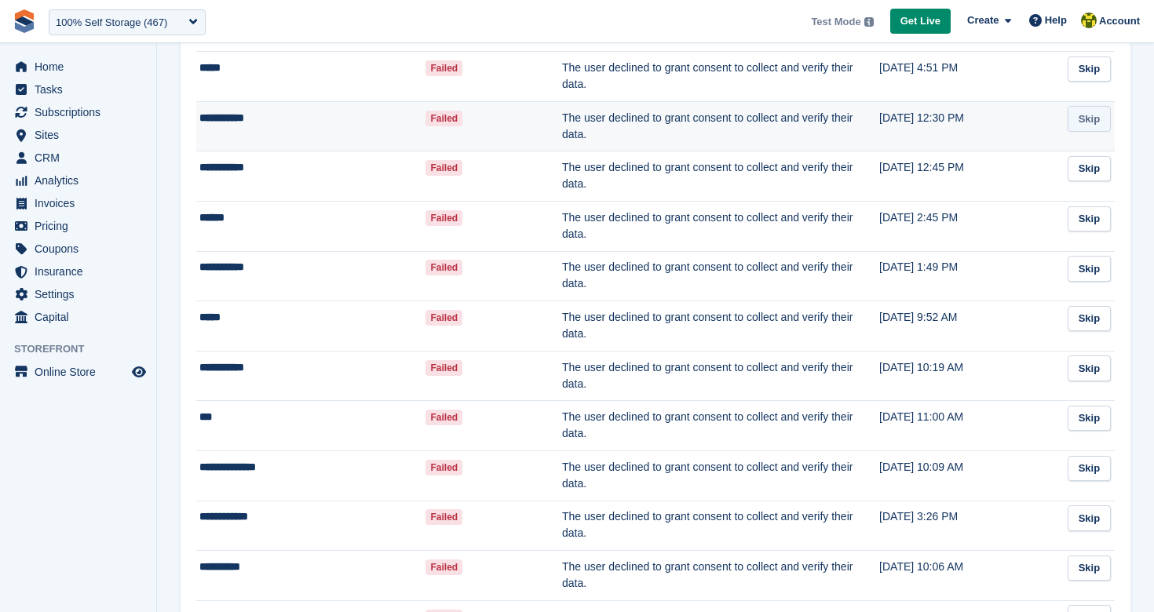
click at [1087, 124] on link "Skip" at bounding box center [1089, 119] width 43 height 26
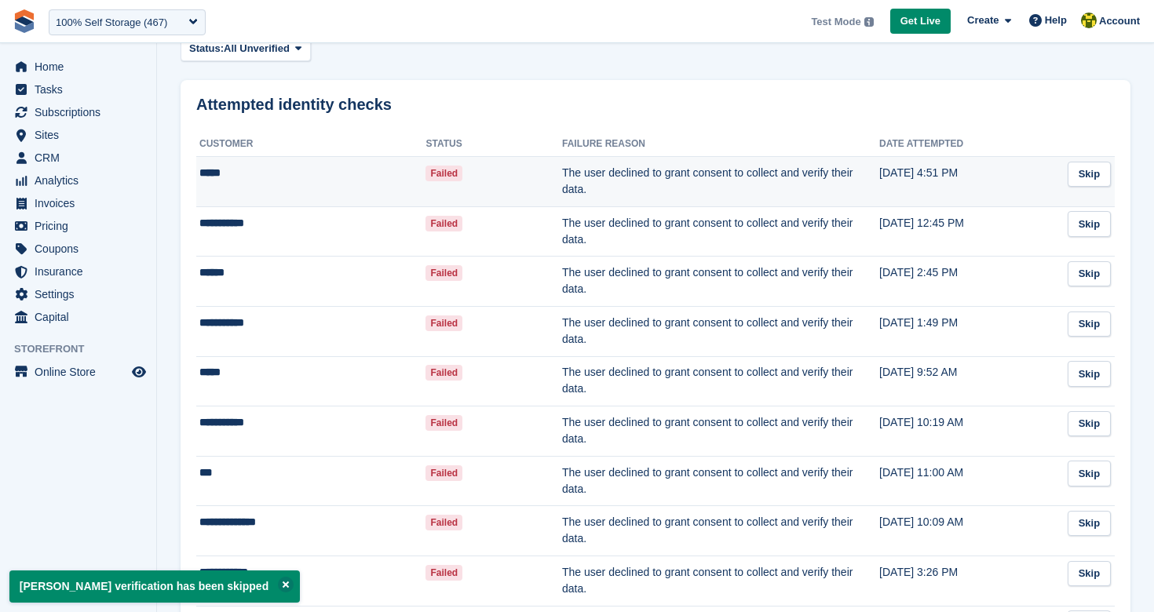
scroll to position [92, 0]
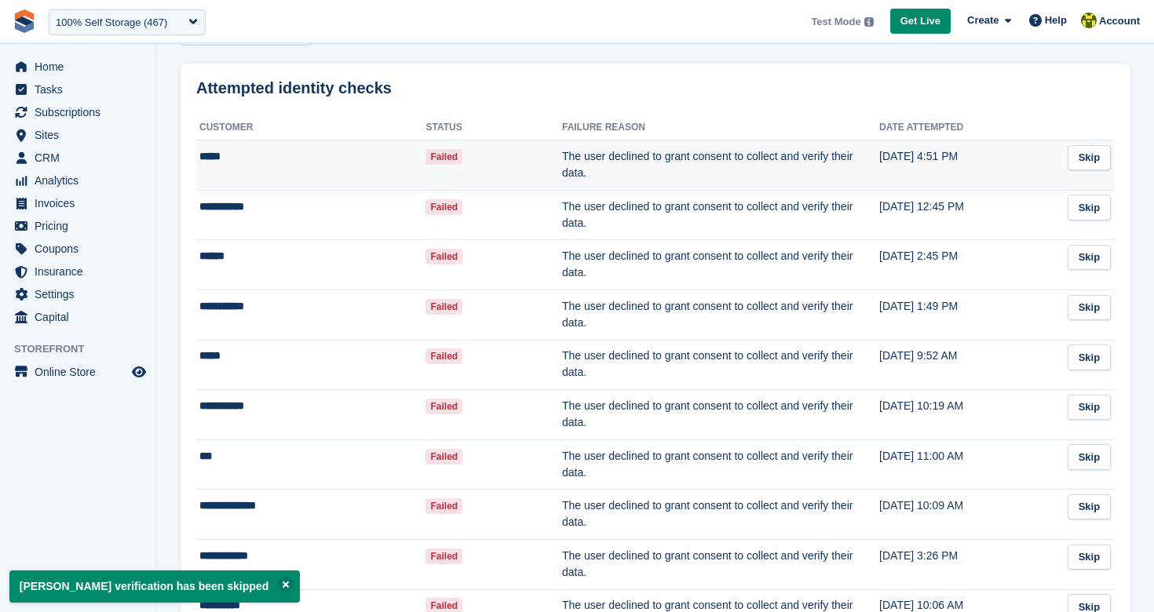
click at [222, 159] on td "*****" at bounding box center [310, 166] width 229 height 50
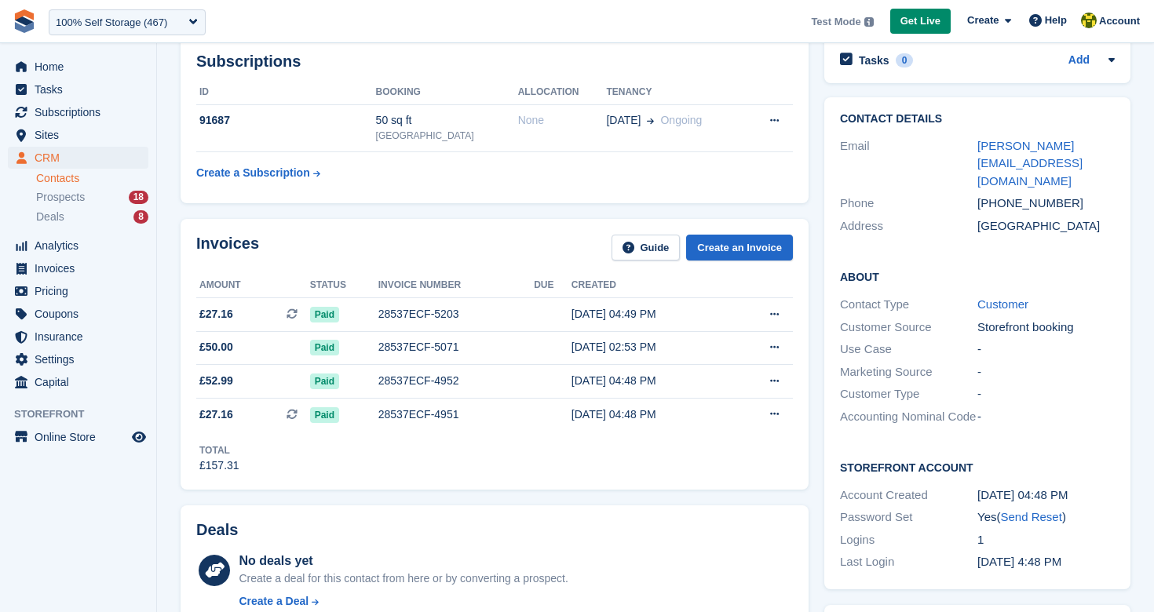
scroll to position [87, 0]
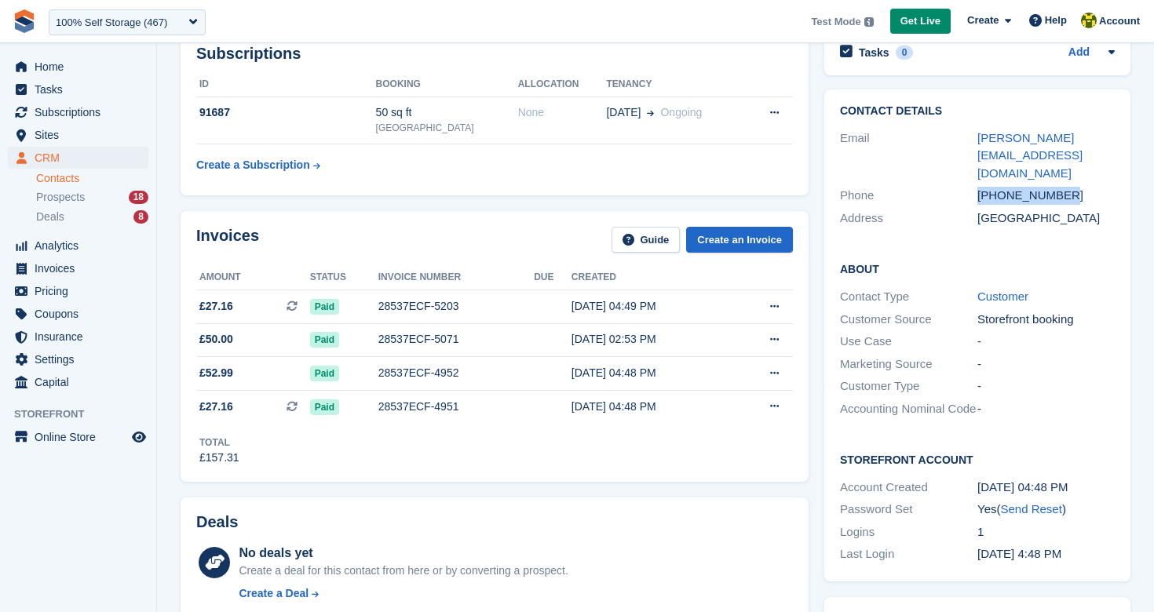
drag, startPoint x: 1065, startPoint y: 162, endPoint x: 929, endPoint y: 167, distance: 136.7
click at [929, 185] on div "Phone +447835587910" at bounding box center [977, 196] width 275 height 23
click at [72, 76] on span "Home" at bounding box center [82, 67] width 94 height 22
click at [67, 68] on span "Home" at bounding box center [82, 67] width 94 height 22
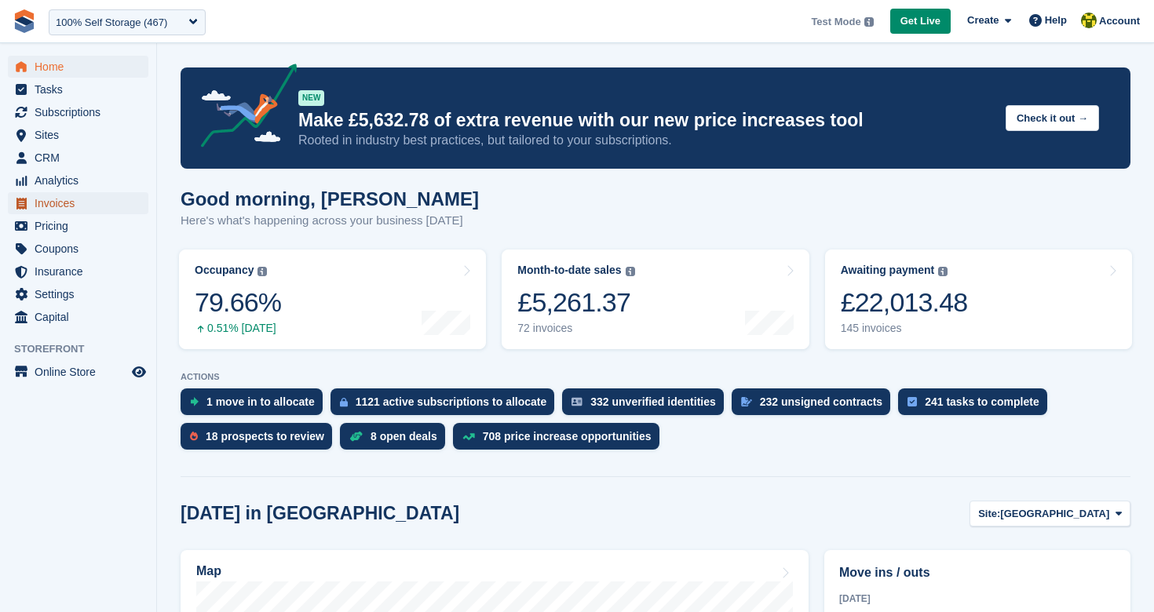
click at [81, 206] on span "Invoices" at bounding box center [82, 203] width 94 height 22
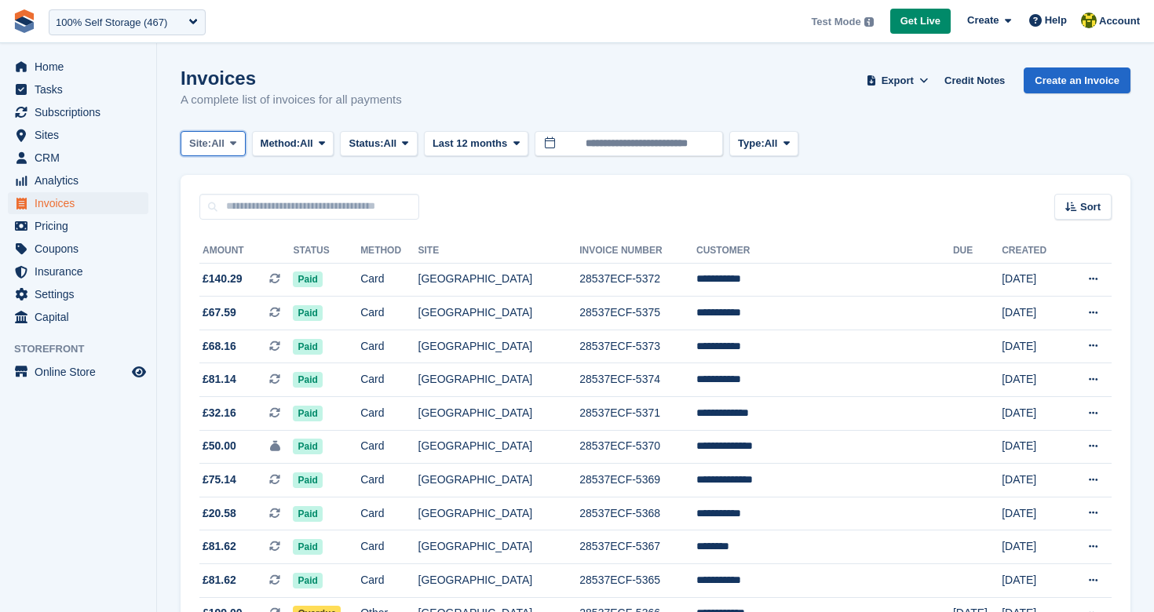
click at [231, 149] on button "Site: All" at bounding box center [213, 144] width 65 height 26
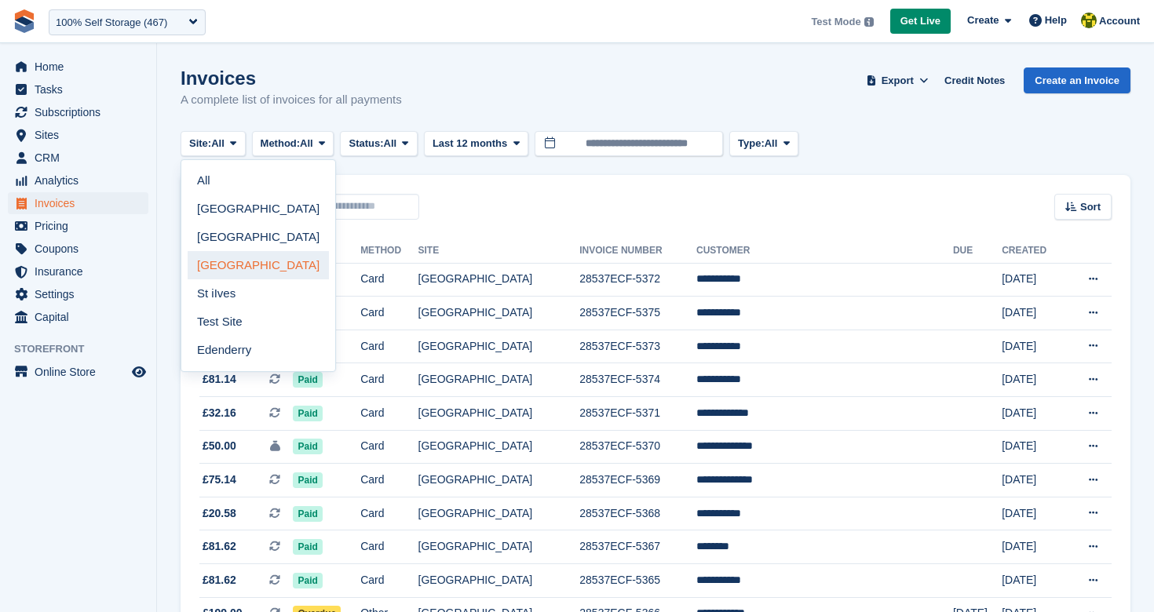
click at [243, 251] on link "[GEOGRAPHIC_DATA]" at bounding box center [258, 265] width 141 height 28
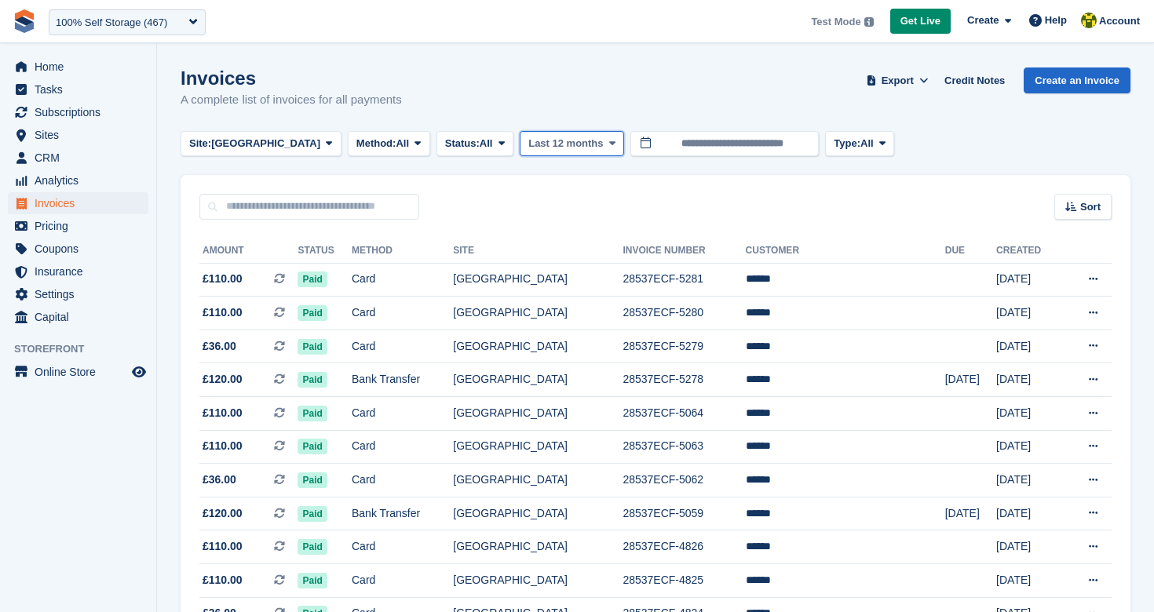
click at [567, 145] on span "Last 12 months" at bounding box center [565, 144] width 75 height 16
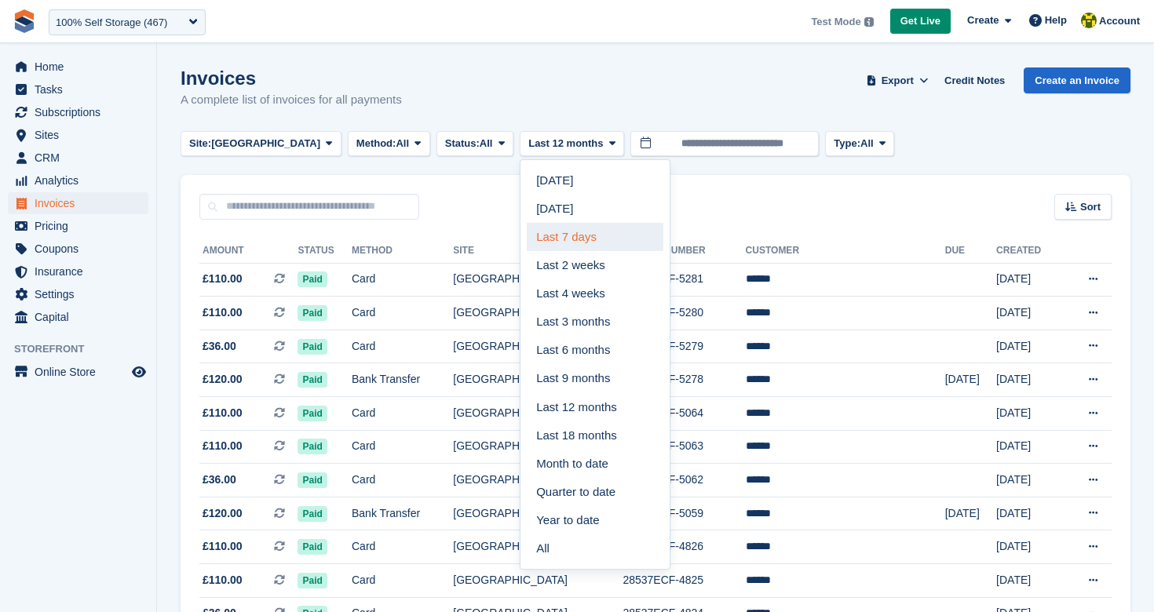
click at [577, 242] on link "Last 7 days" at bounding box center [595, 237] width 137 height 28
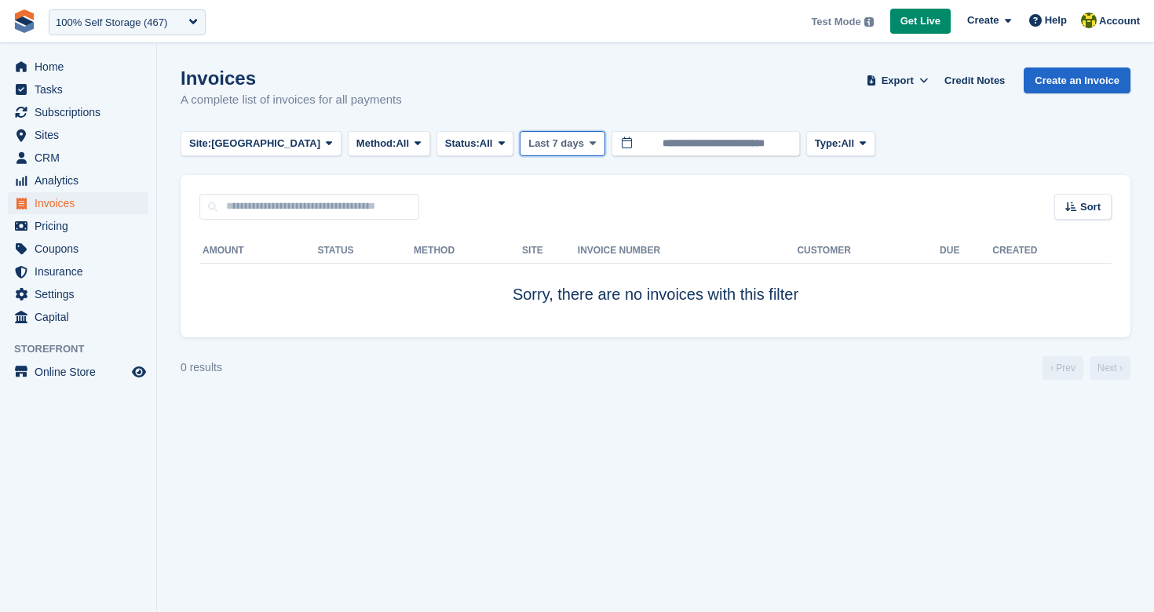
click at [565, 148] on span "Last 7 days" at bounding box center [556, 144] width 56 height 16
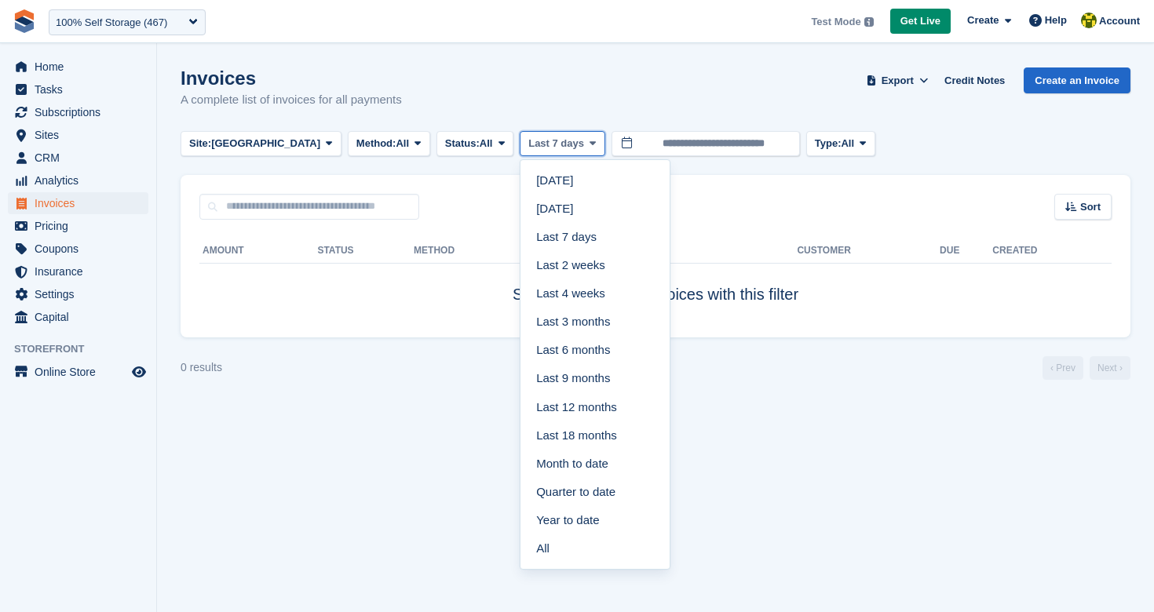
click at [563, 148] on span "Last 7 days" at bounding box center [556, 144] width 56 height 16
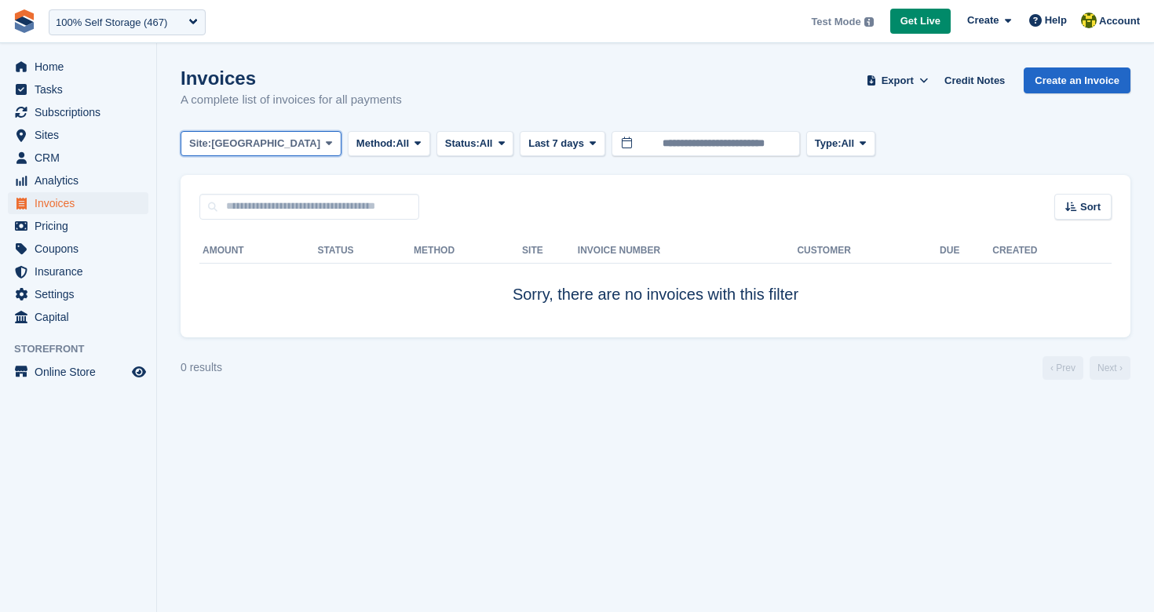
click at [236, 137] on span "[GEOGRAPHIC_DATA]" at bounding box center [265, 144] width 109 height 16
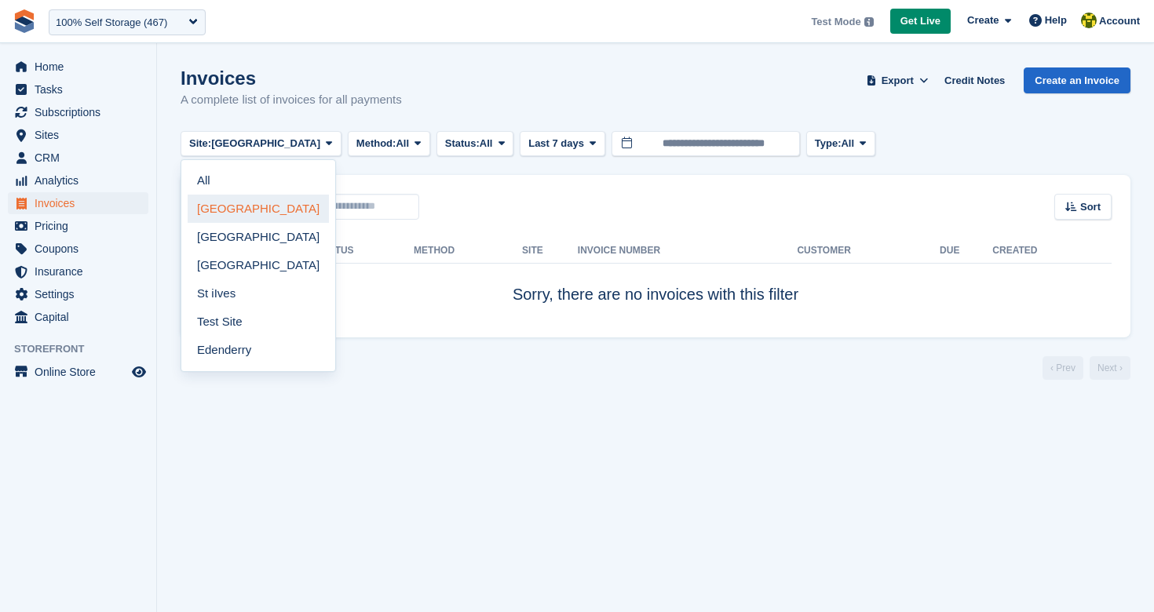
click at [270, 211] on link "[GEOGRAPHIC_DATA]" at bounding box center [258, 209] width 141 height 28
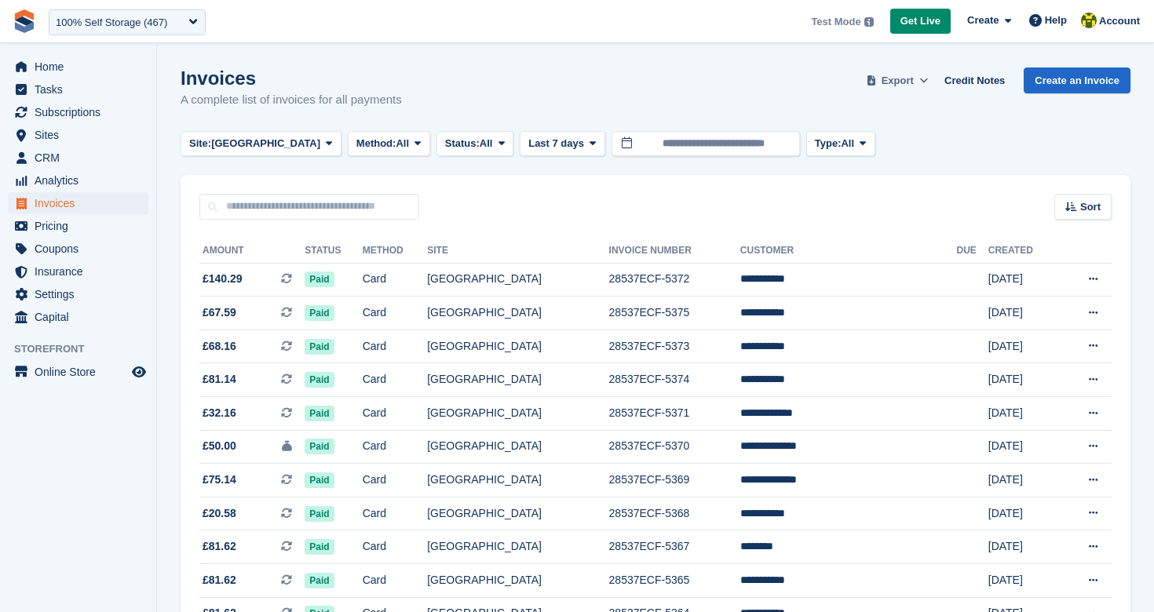
click at [886, 86] on span "Export" at bounding box center [898, 81] width 32 height 16
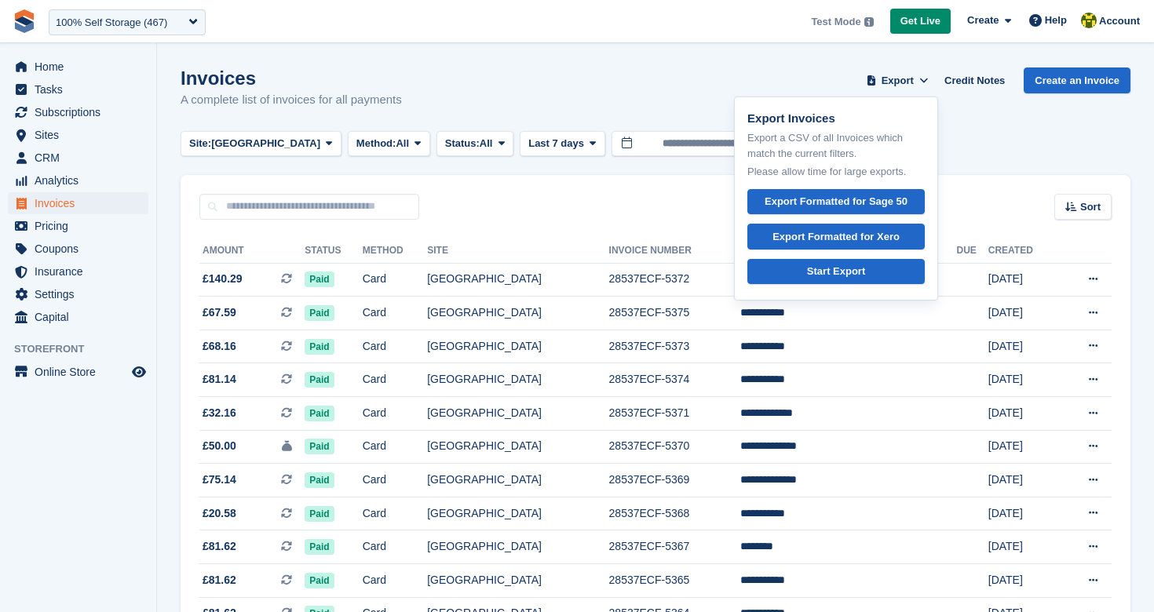
click at [640, 192] on div "Sort Sort by Date created Created (oldest first) Created (newest first)" at bounding box center [656, 197] width 950 height 45
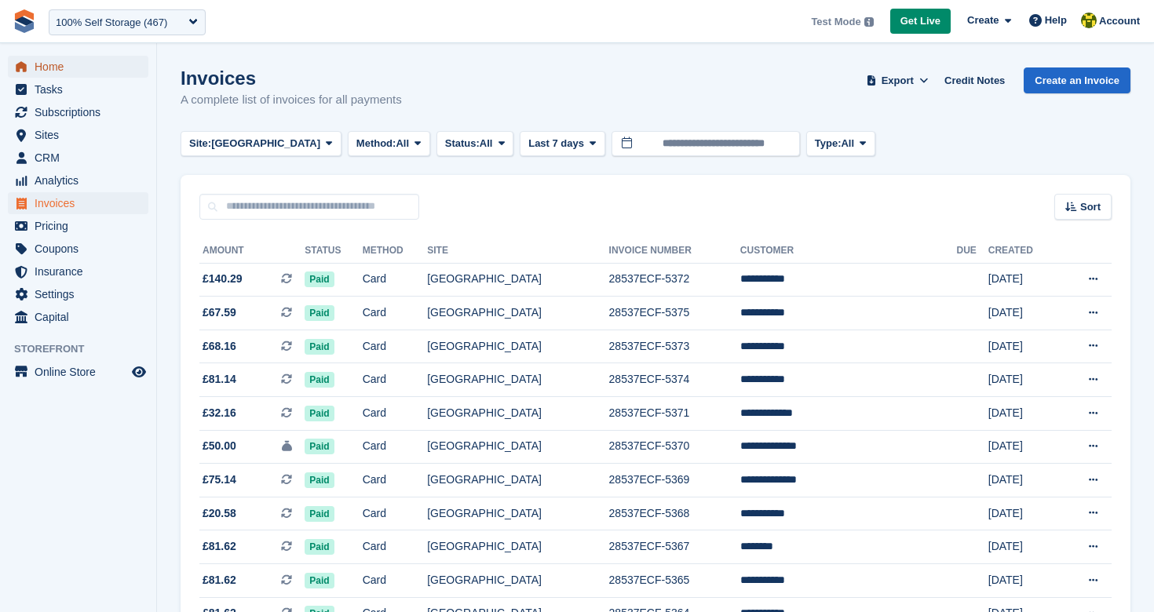
click at [66, 59] on span "Home" at bounding box center [82, 67] width 94 height 22
